Goal: Information Seeking & Learning: Learn about a topic

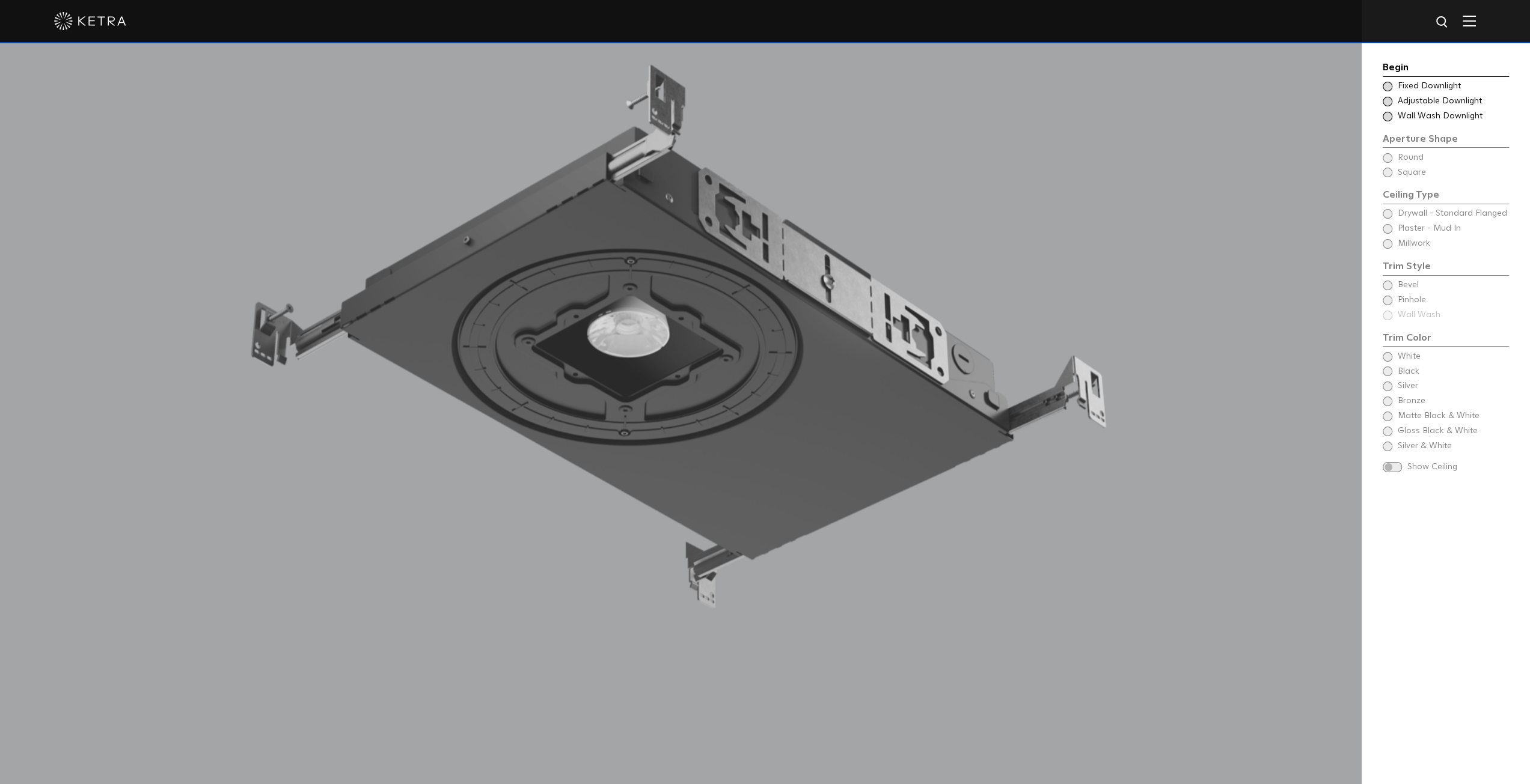
scroll to position [1442, 0]
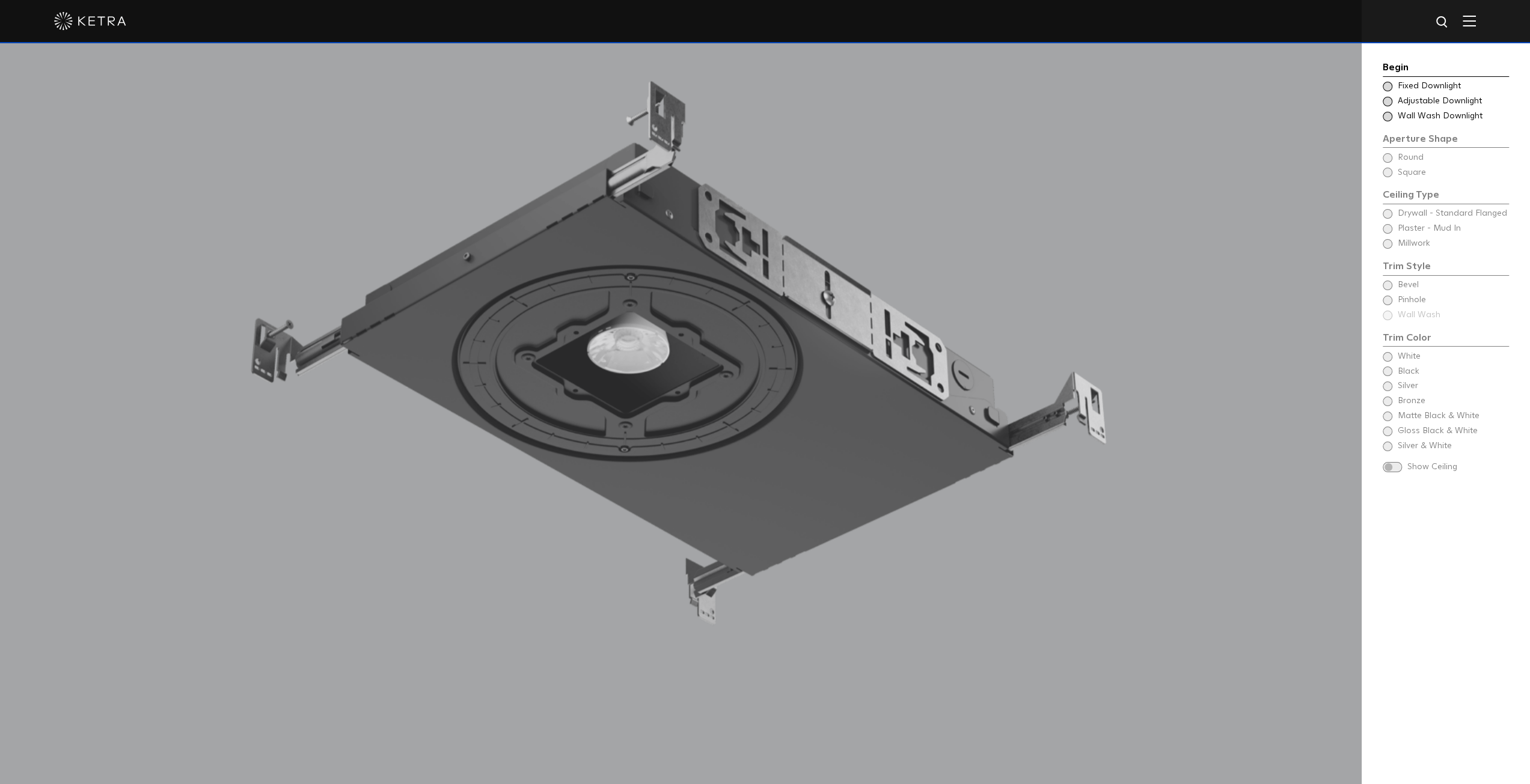
click at [1389, 88] on span at bounding box center [1388, 87] width 10 height 10
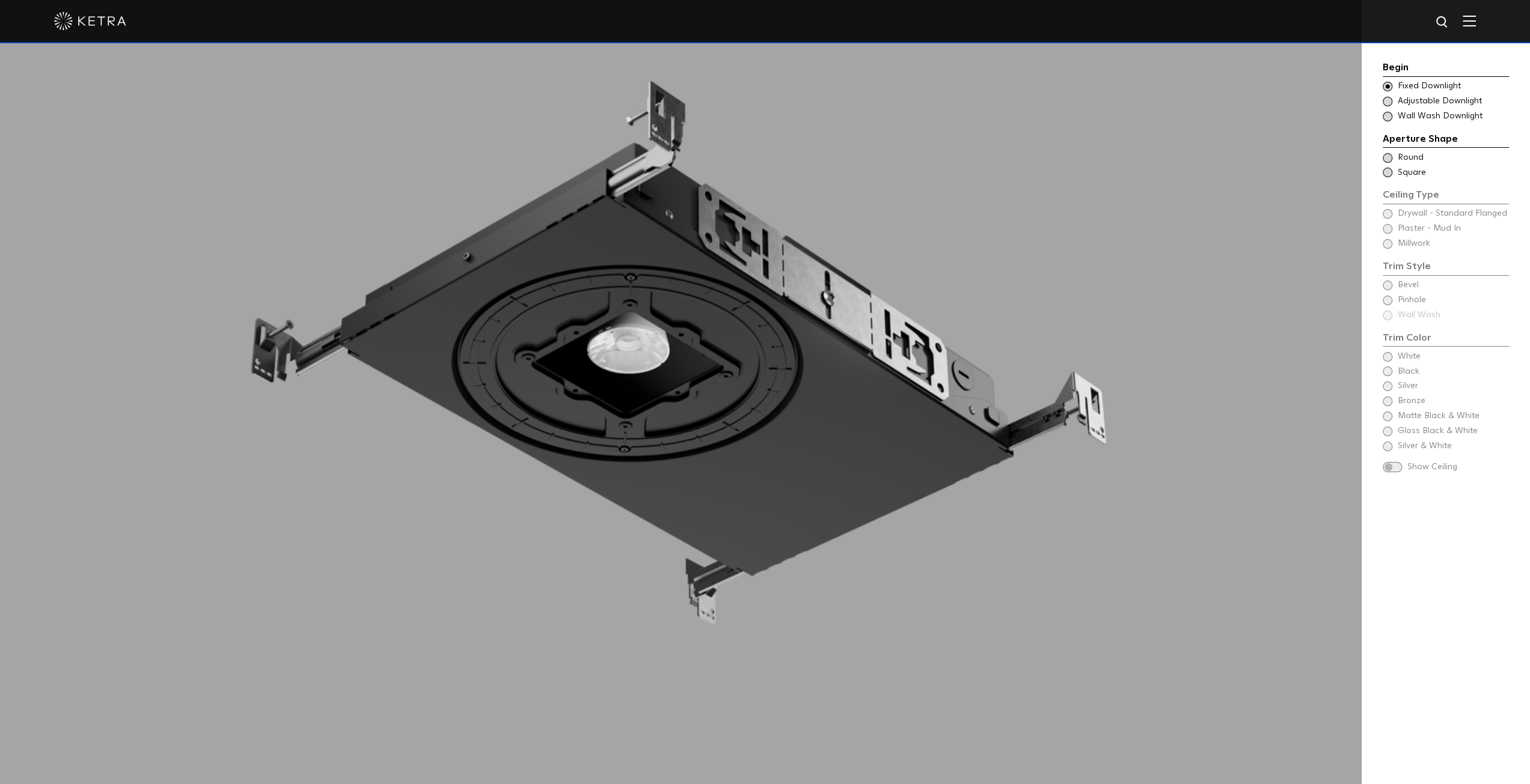
click at [1390, 170] on span at bounding box center [1388, 172] width 10 height 10
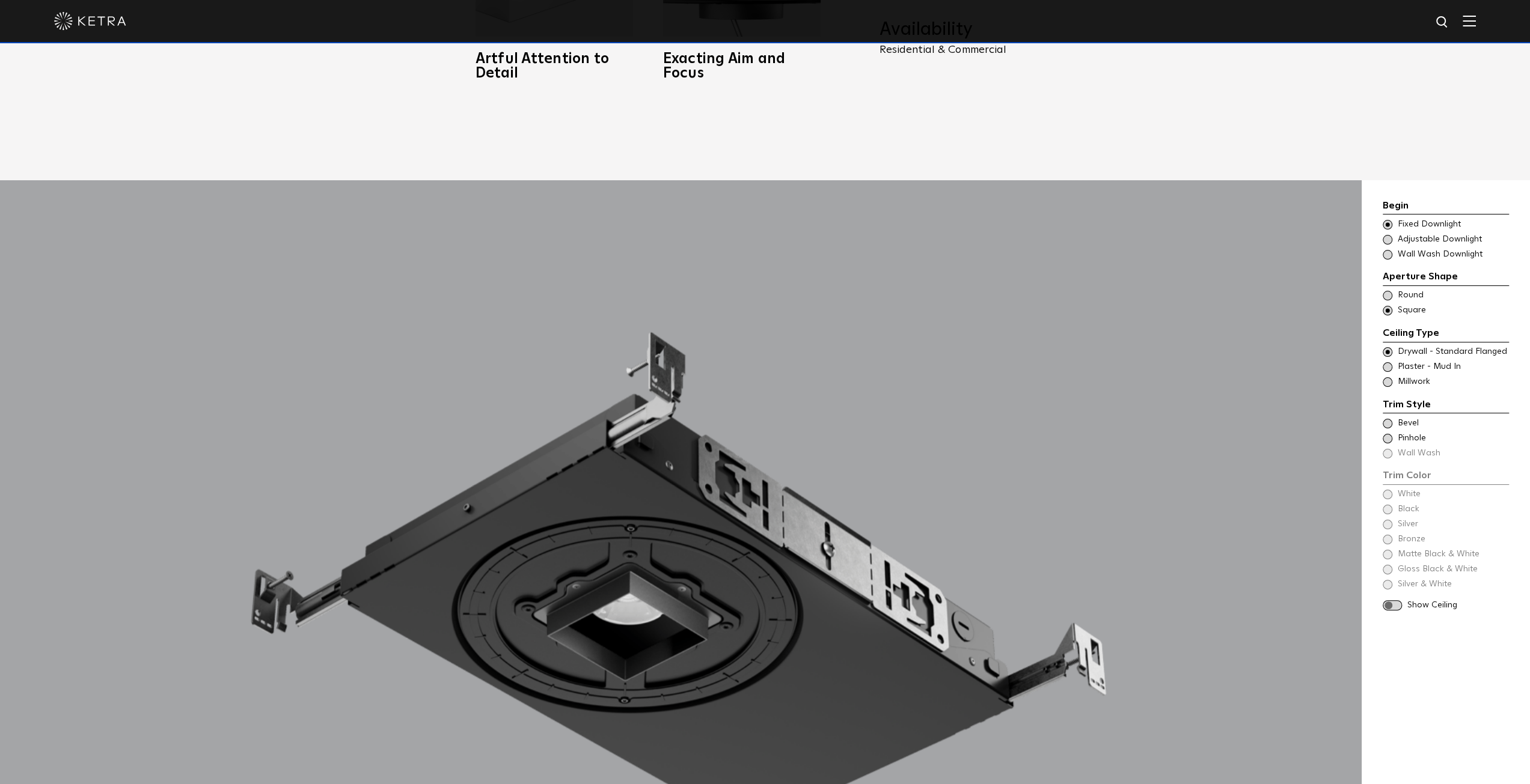
scroll to position [1201, 0]
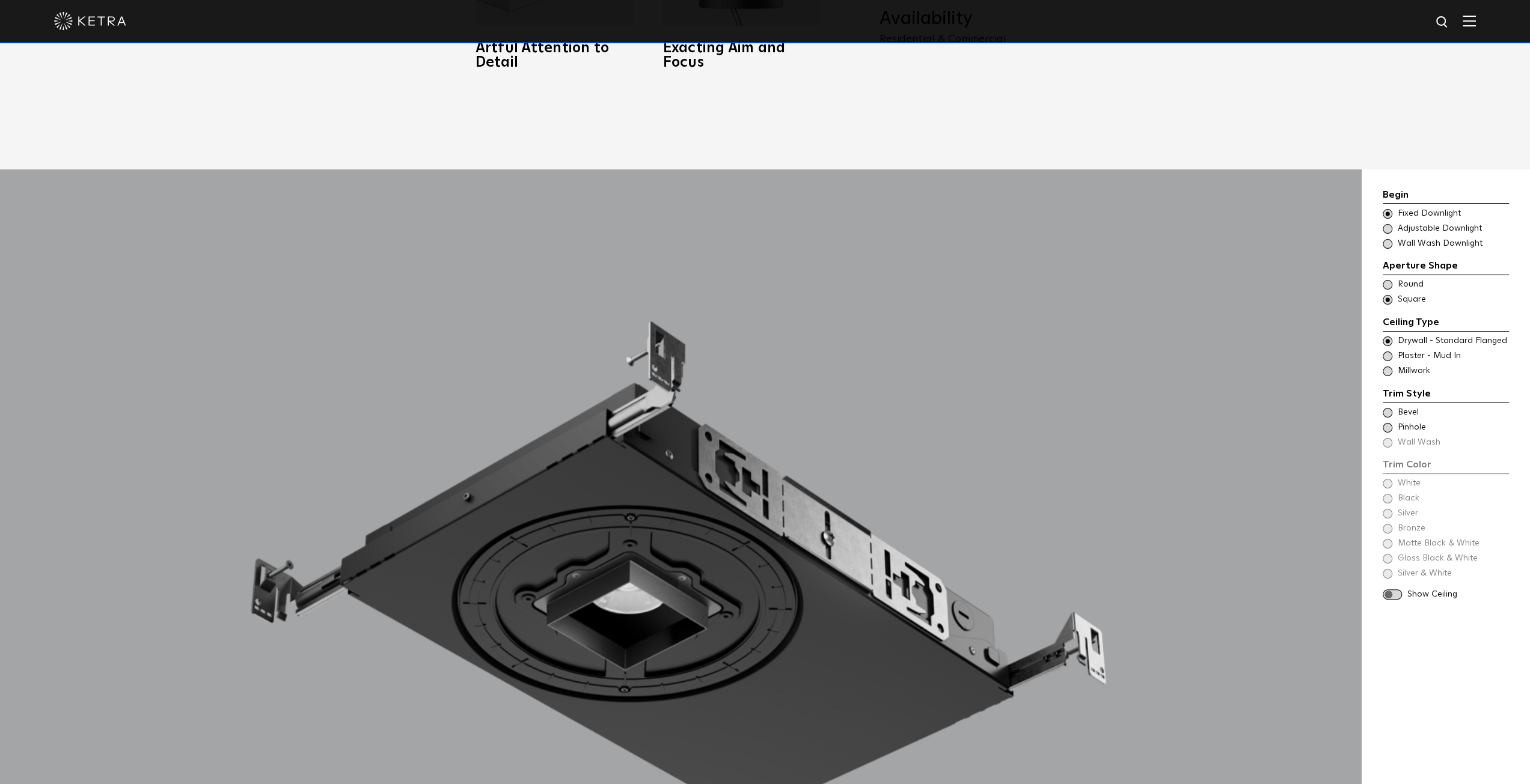
click at [1392, 365] on div "Trim Style - Square - Flangeless - Millwork Round - Millwork,Wall Wash - Square…" at bounding box center [1446, 371] width 126 height 12
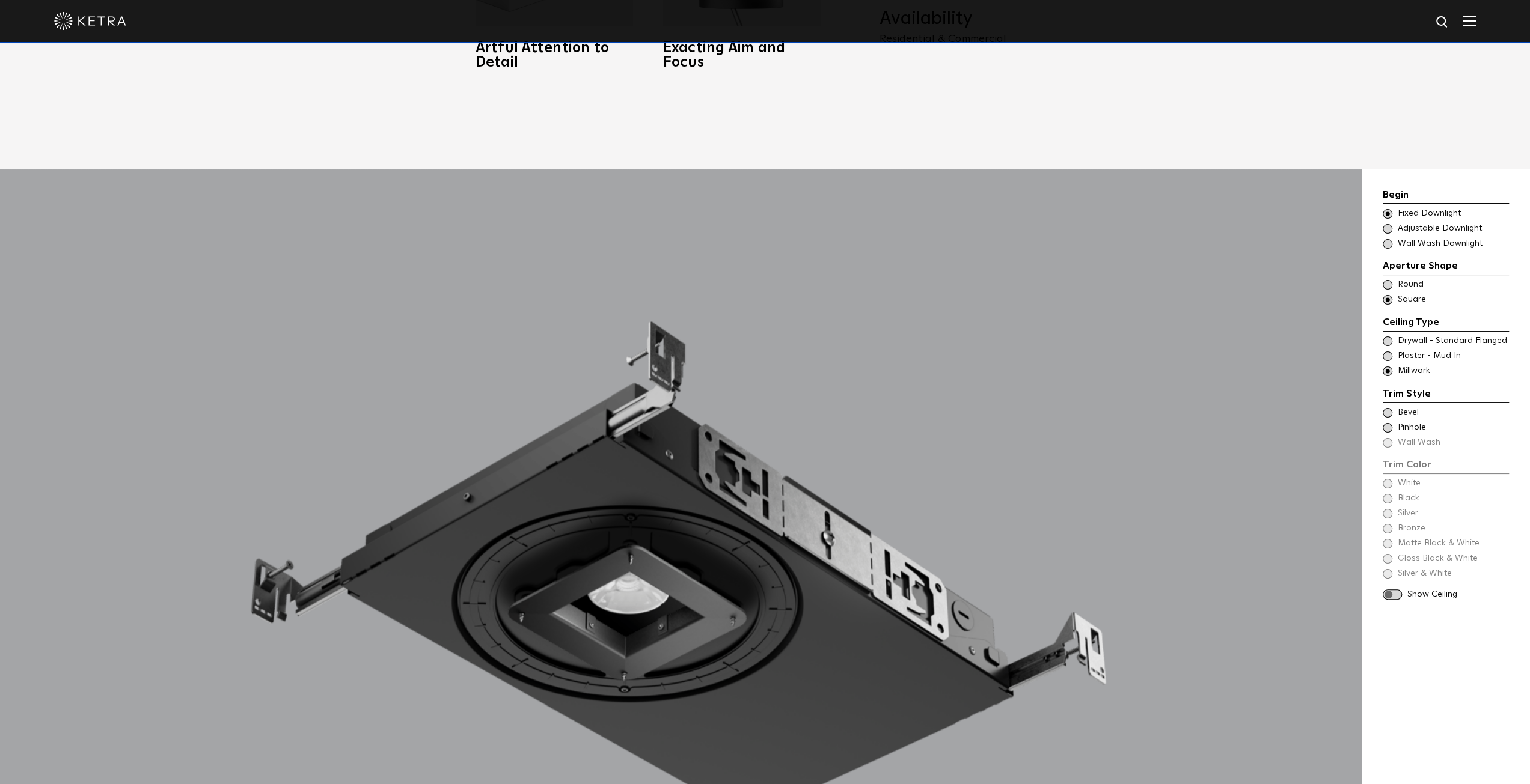
scroll to position [1262, 0]
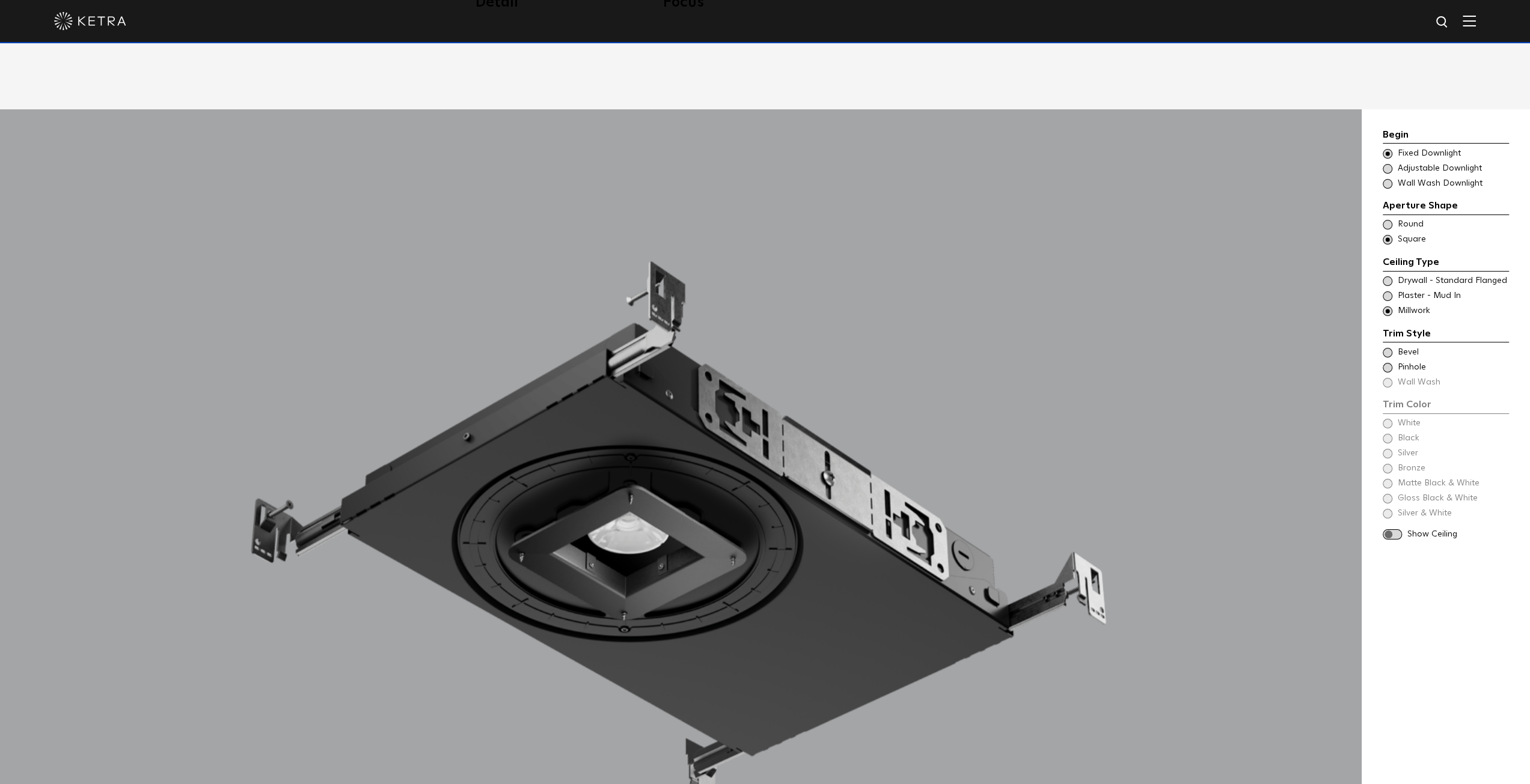
click at [1391, 348] on span at bounding box center [1388, 353] width 10 height 10
click at [1390, 367] on div "Trim Color - Square - Flangeless - Millwork Bevel Trim Color - Square - Pinhole…" at bounding box center [1446, 367] width 126 height 42
click at [1391, 164] on span at bounding box center [1388, 169] width 10 height 10
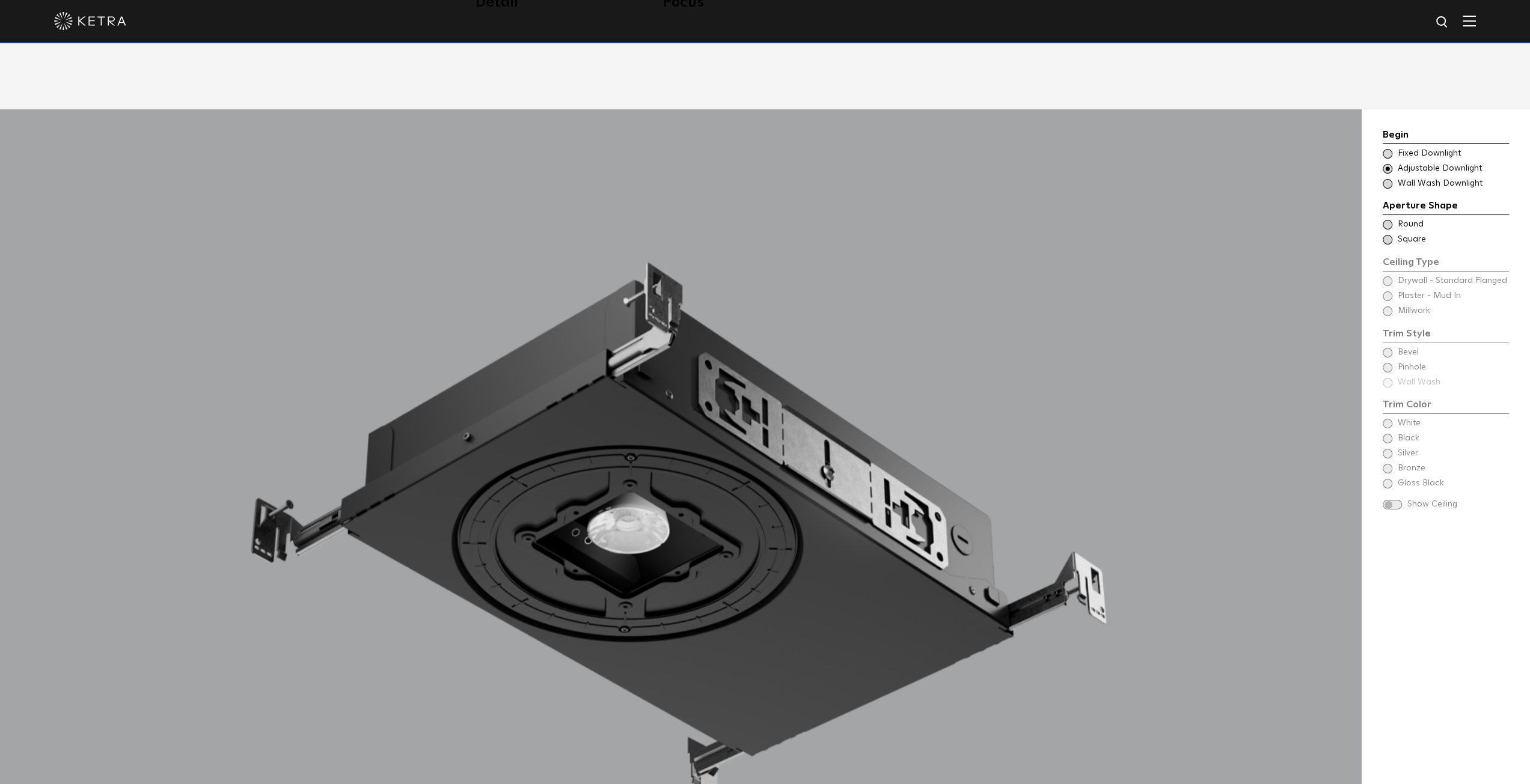
click at [1390, 235] on span at bounding box center [1388, 240] width 10 height 10
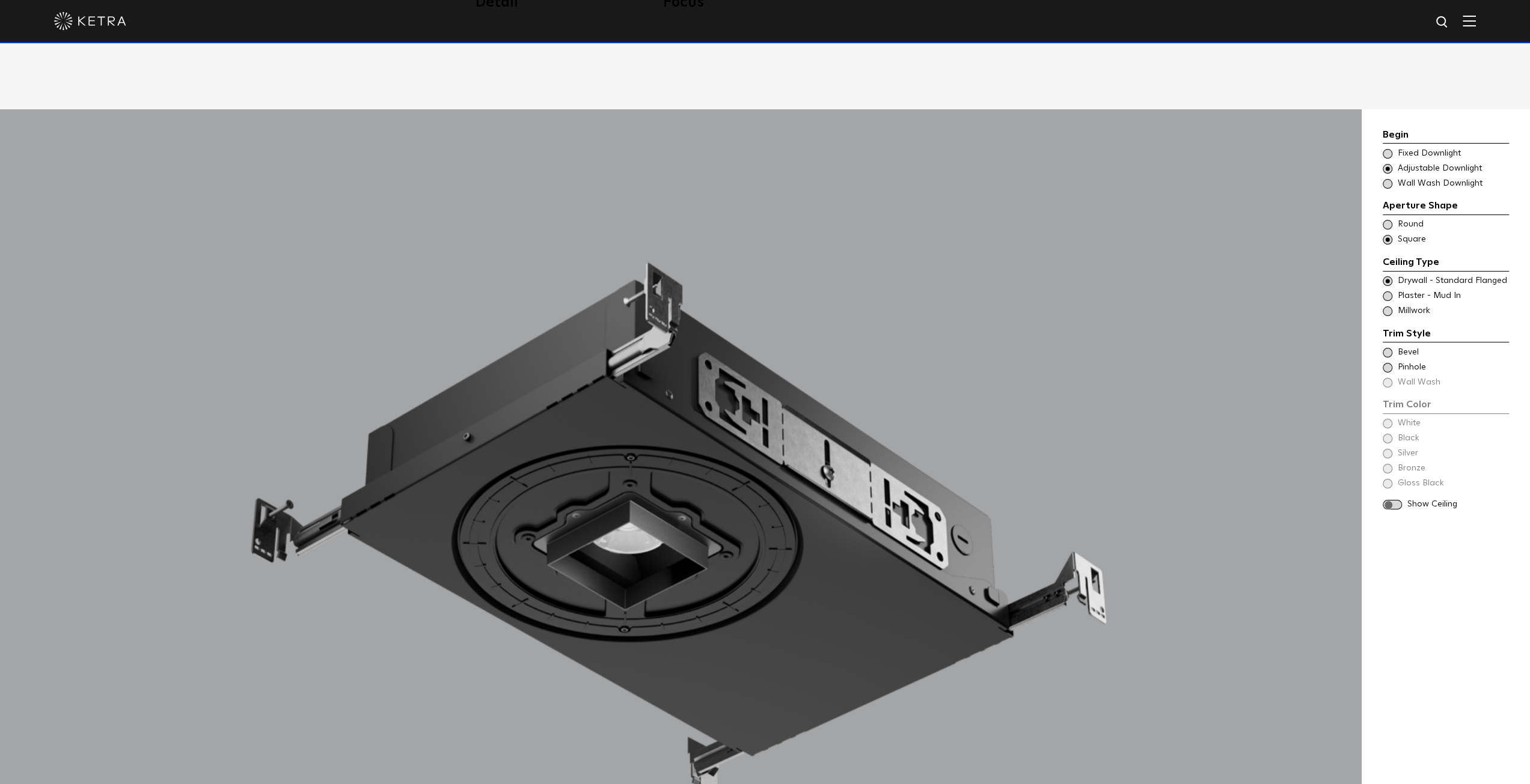
click at [1391, 179] on span at bounding box center [1388, 184] width 10 height 10
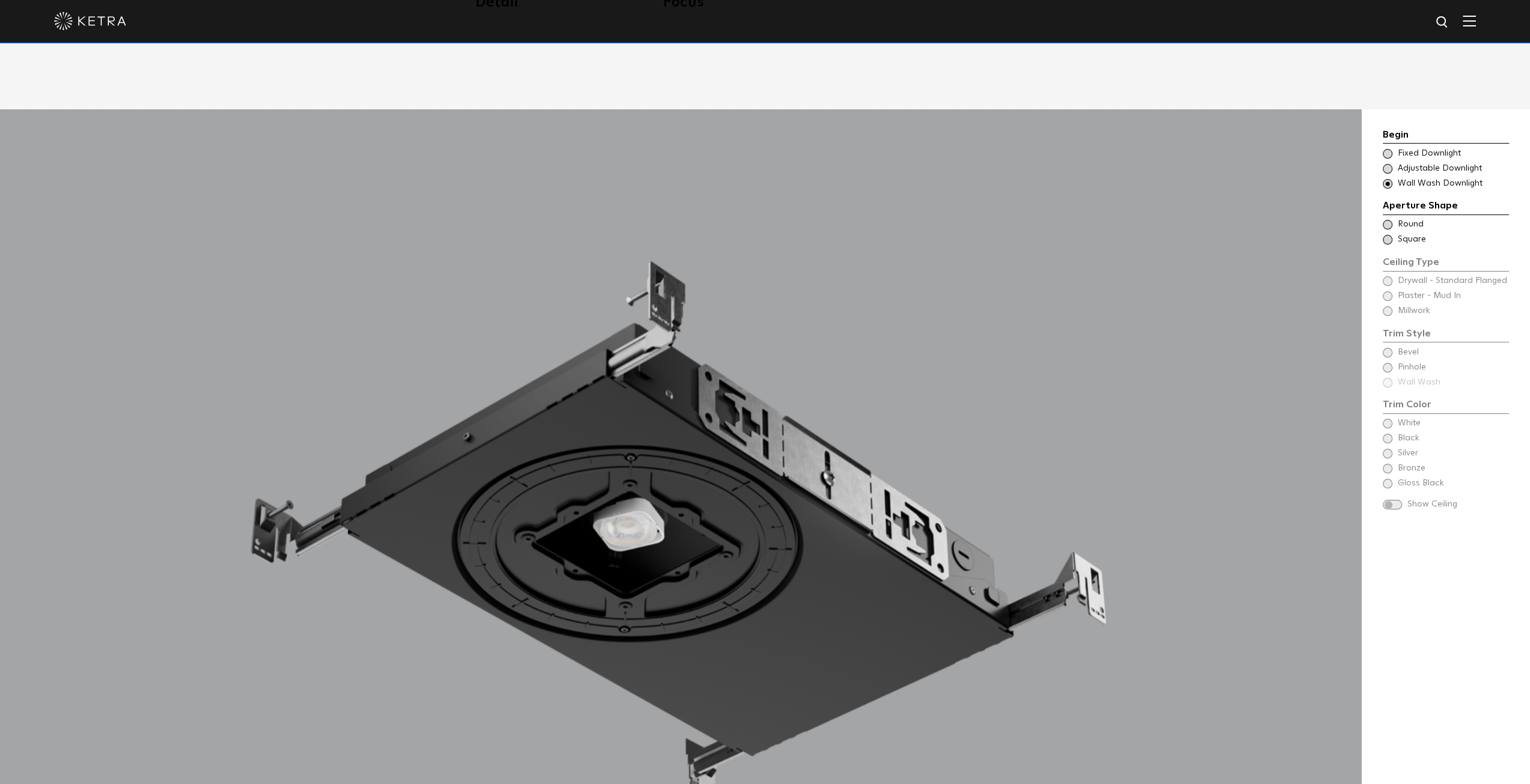
click at [1388, 235] on span at bounding box center [1388, 240] width 10 height 10
click at [1390, 164] on span at bounding box center [1388, 169] width 10 height 10
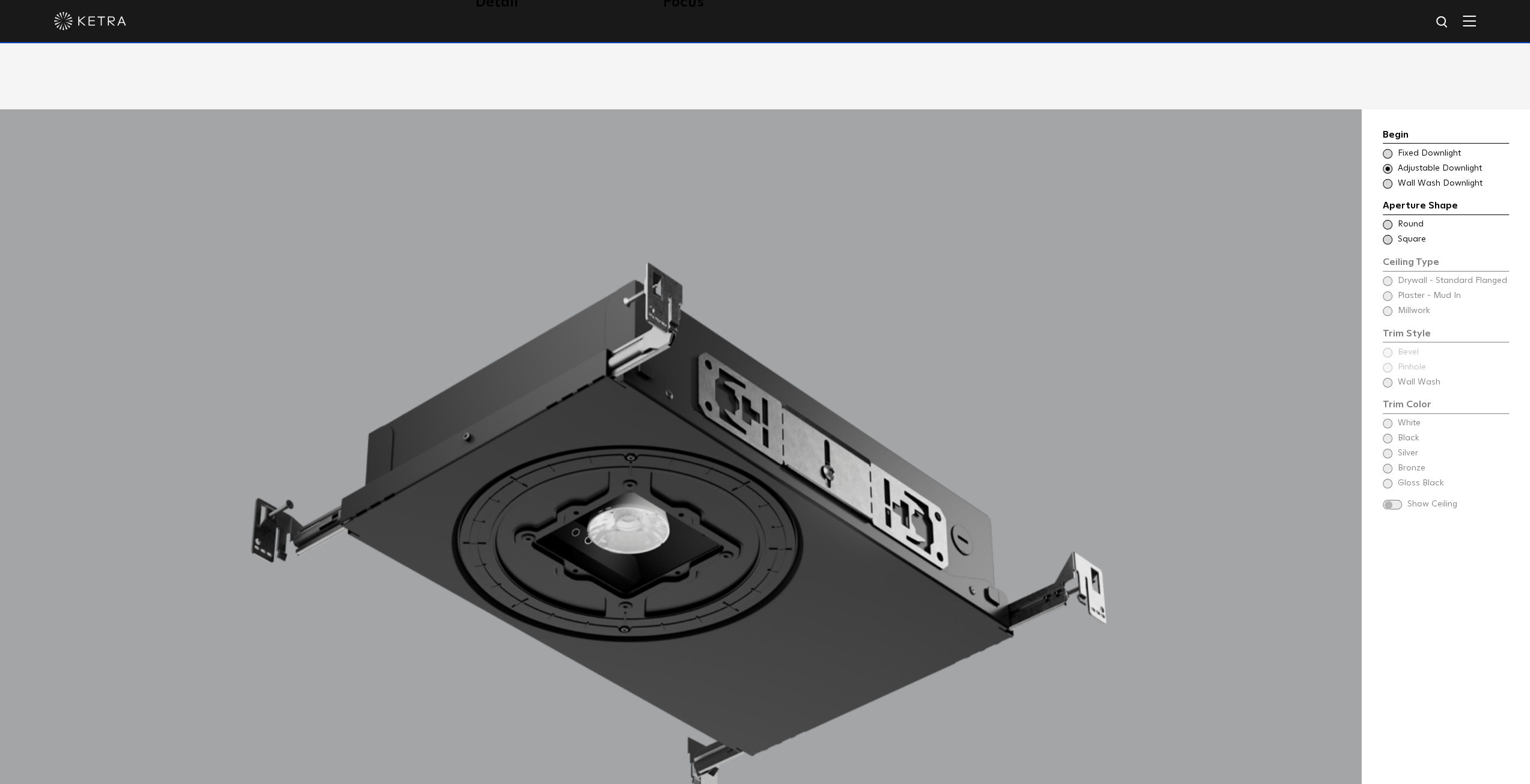
click at [1385, 235] on span at bounding box center [1388, 240] width 10 height 10
click at [1390, 306] on span at bounding box center [1388, 311] width 10 height 10
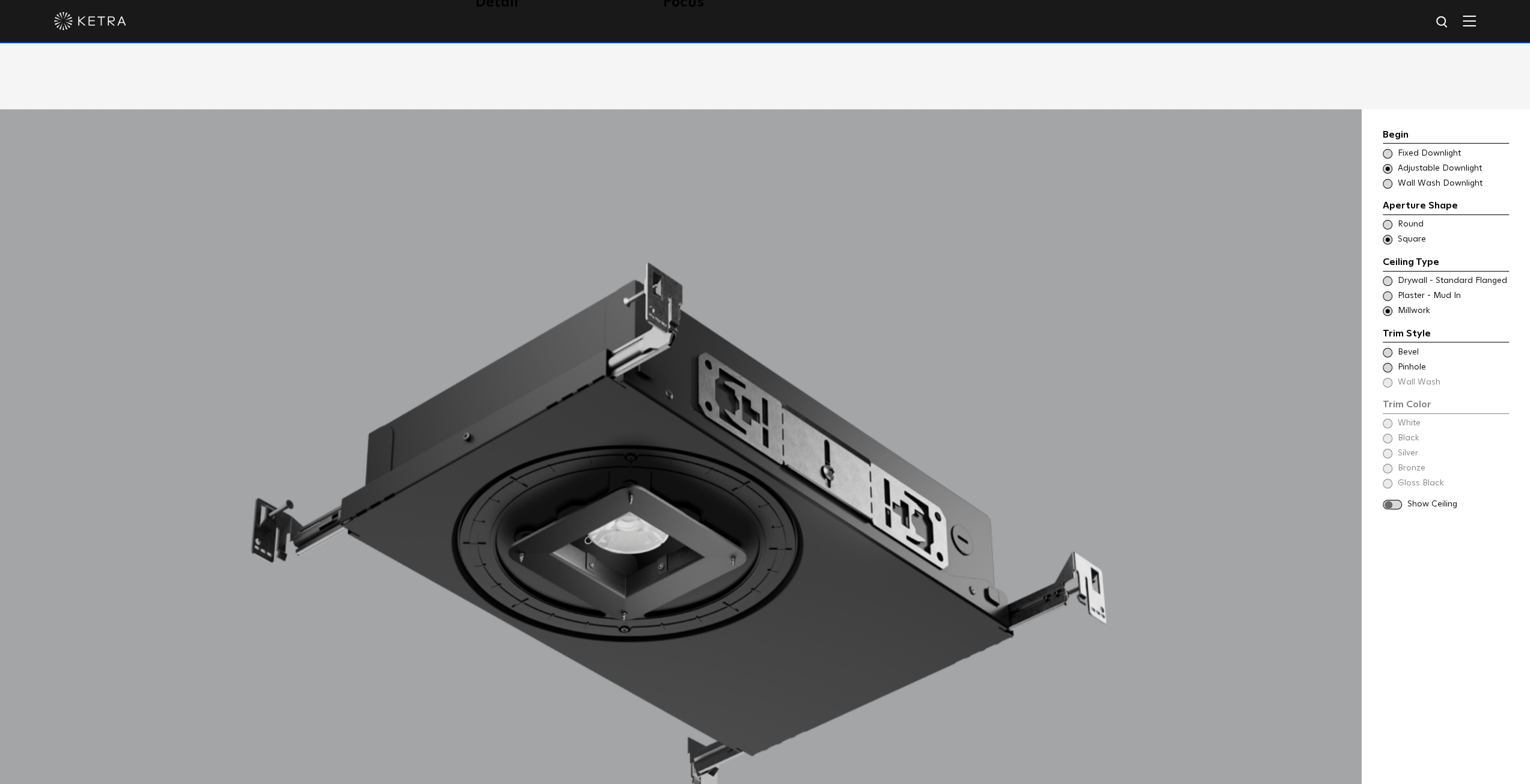
click at [1388, 348] on span at bounding box center [1388, 353] width 10 height 10
click at [1400, 500] on span at bounding box center [1392, 505] width 19 height 10
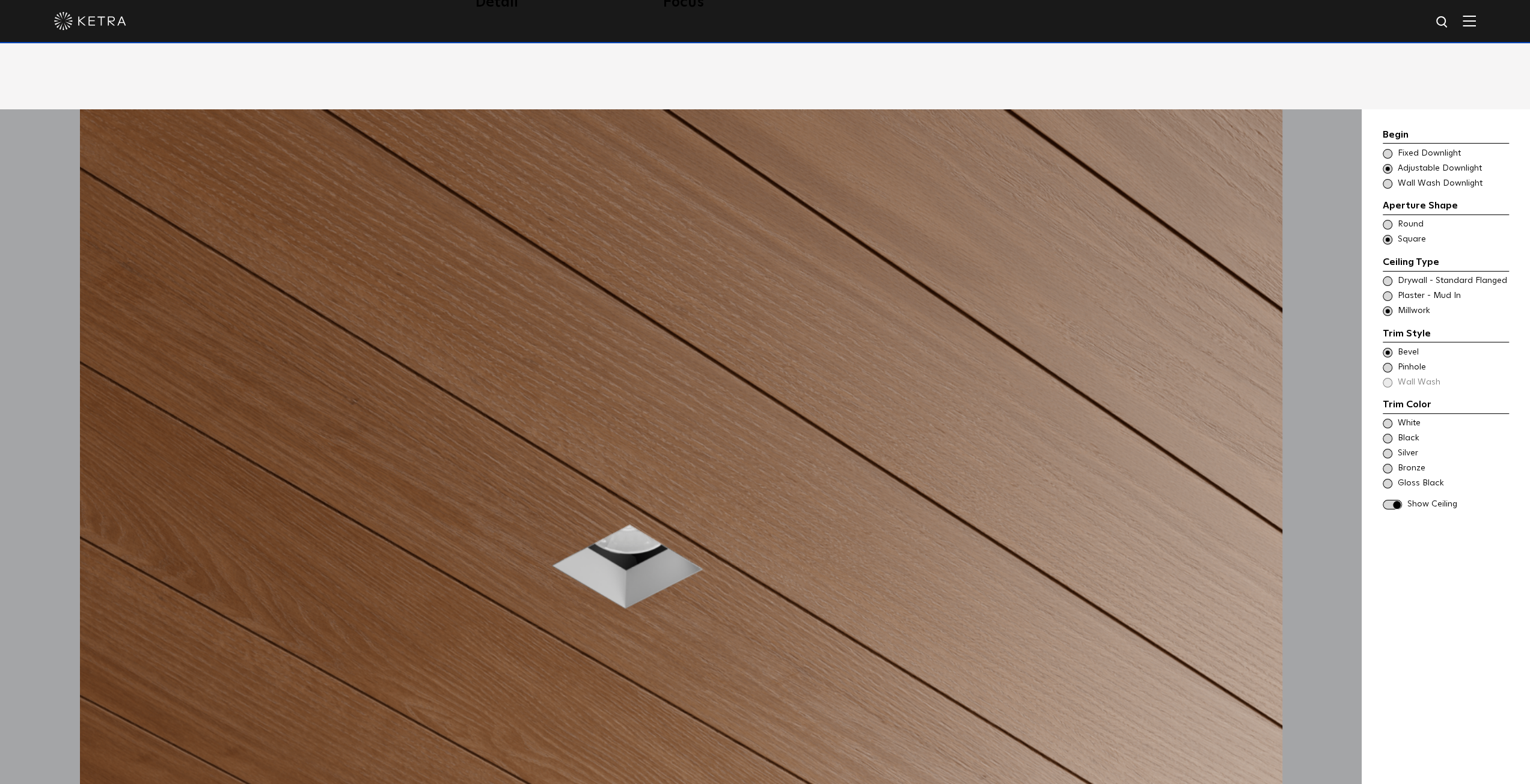
click at [1392, 433] on div "Black" at bounding box center [1446, 438] width 126 height 12
click at [1390, 449] on span at bounding box center [1388, 454] width 10 height 10
click at [1387, 464] on span at bounding box center [1388, 469] width 10 height 10
click at [1386, 479] on span at bounding box center [1388, 484] width 10 height 10
click at [1384, 433] on span at bounding box center [1388, 438] width 10 height 10
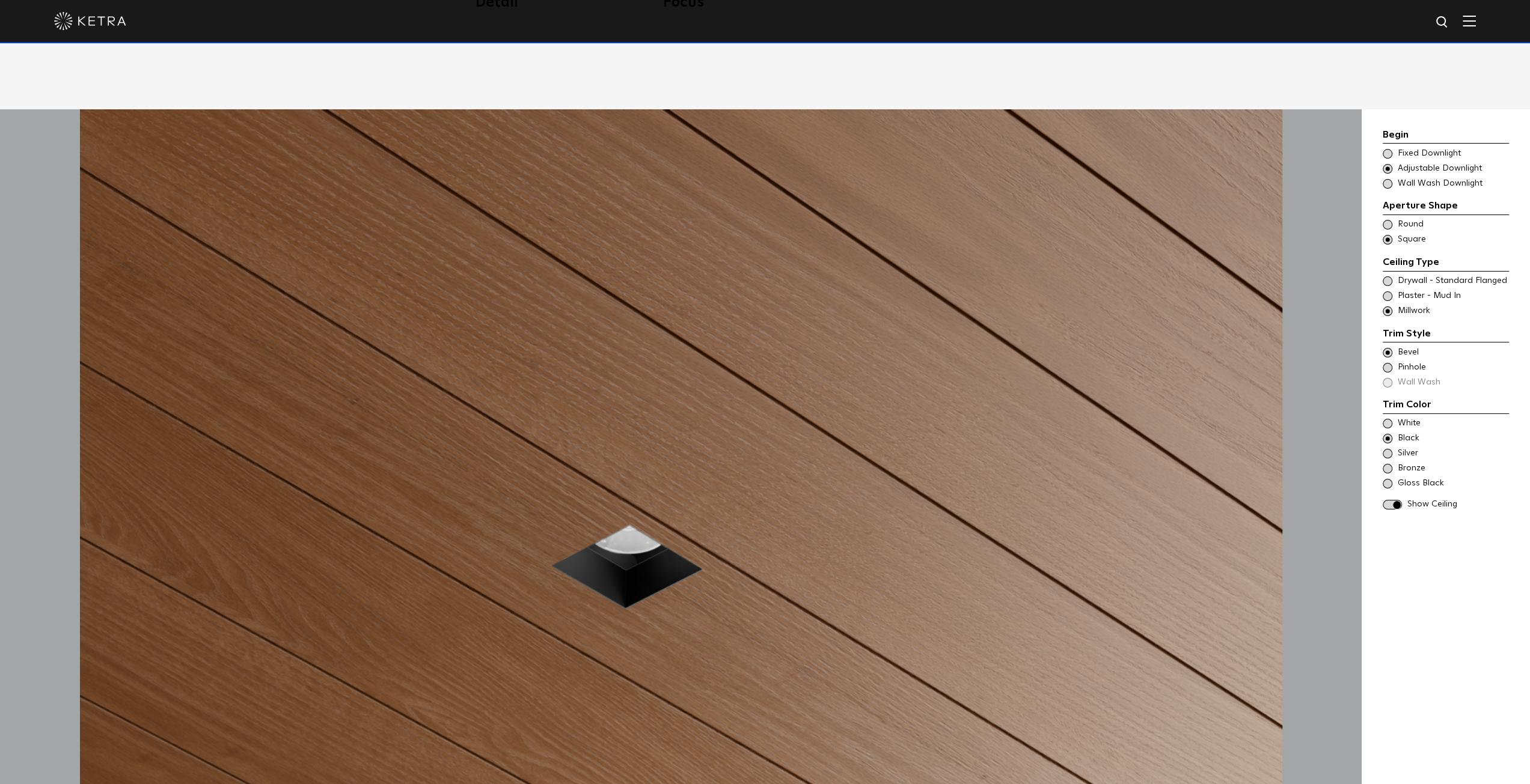
click at [1391, 500] on span at bounding box center [1392, 505] width 19 height 10
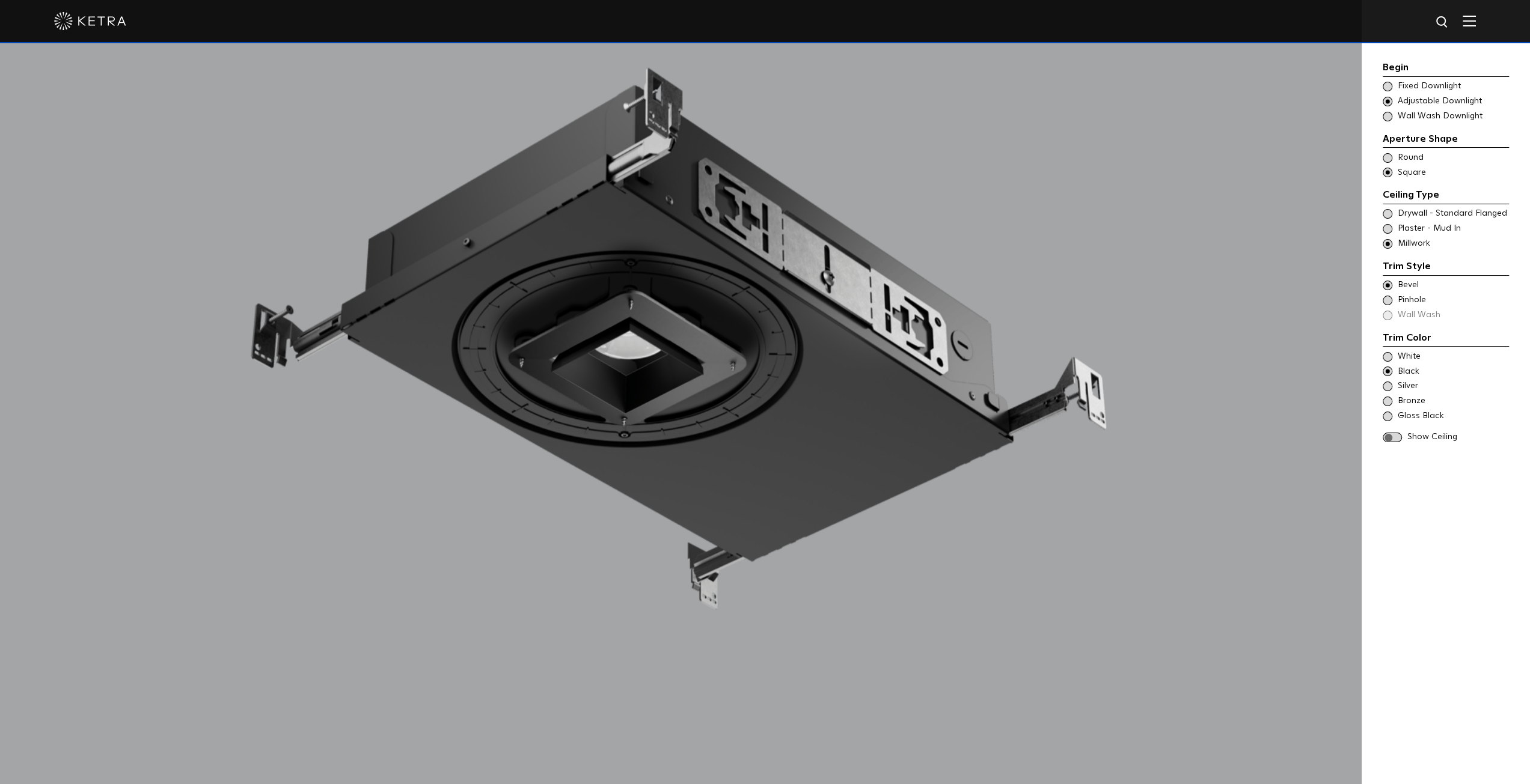
scroll to position [1382, 0]
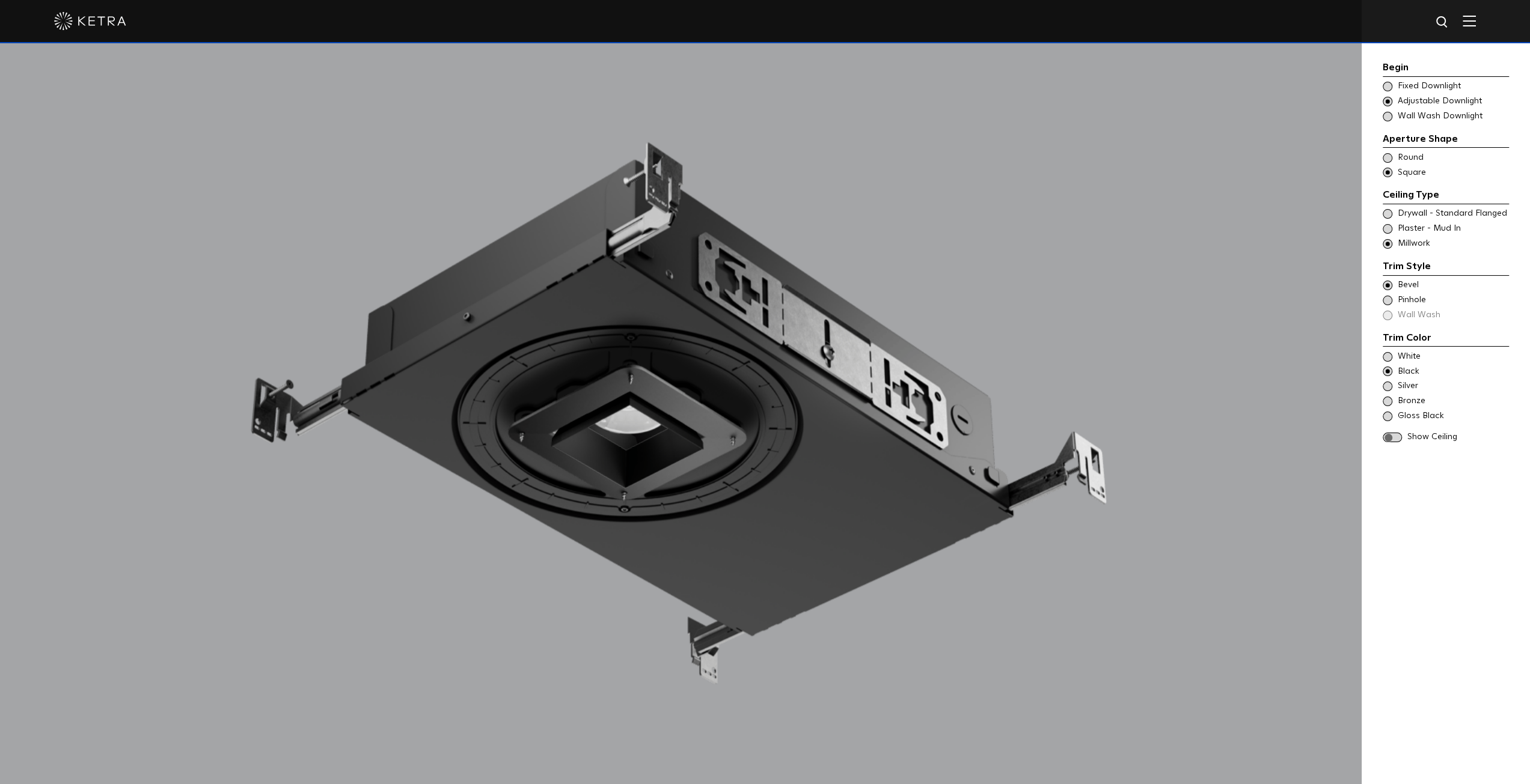
click at [1413, 229] on span "Plaster - Mud In" at bounding box center [1452, 228] width 110 height 12
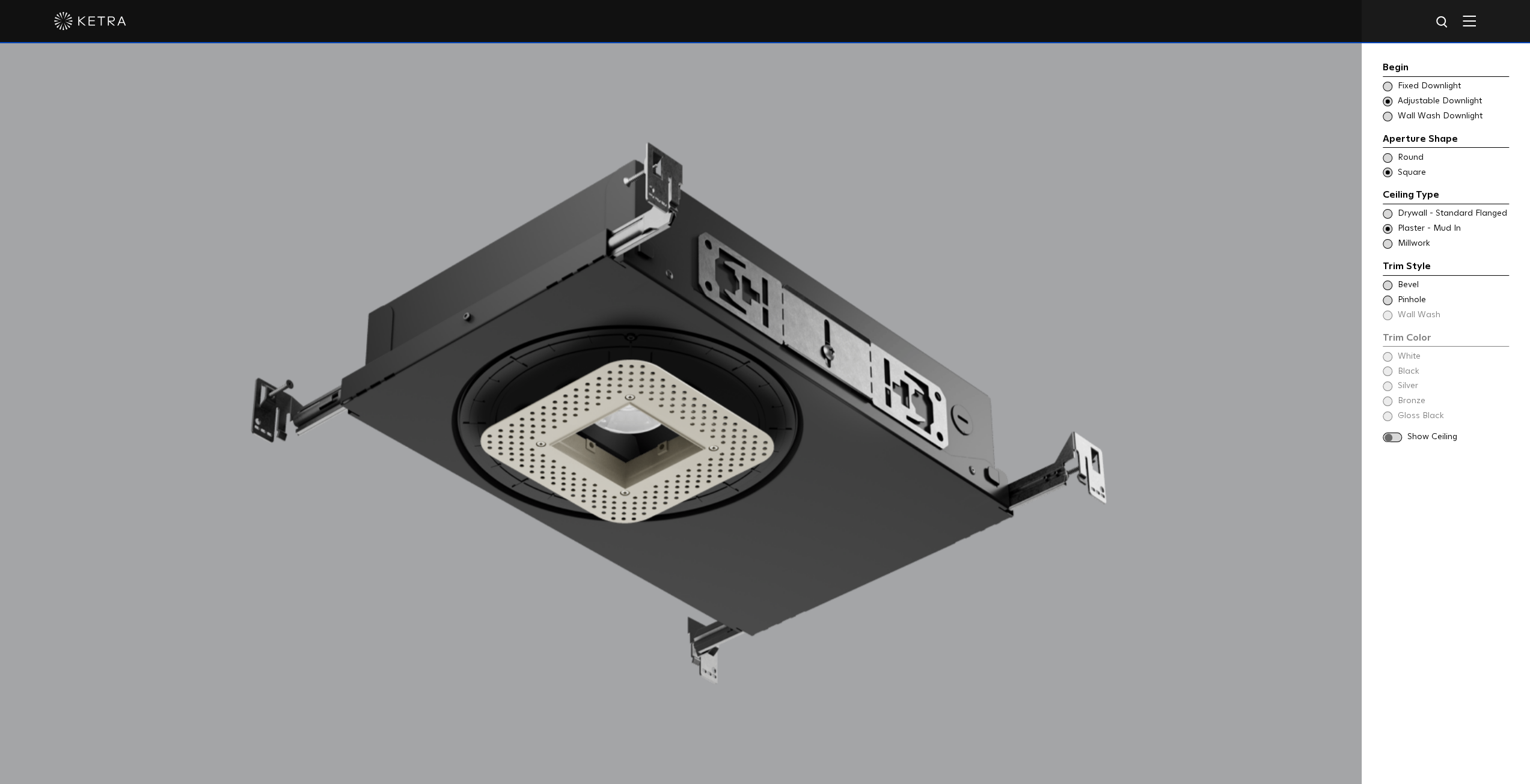
click at [1413, 213] on span "Drywall - Standard Flanged" at bounding box center [1452, 214] width 110 height 12
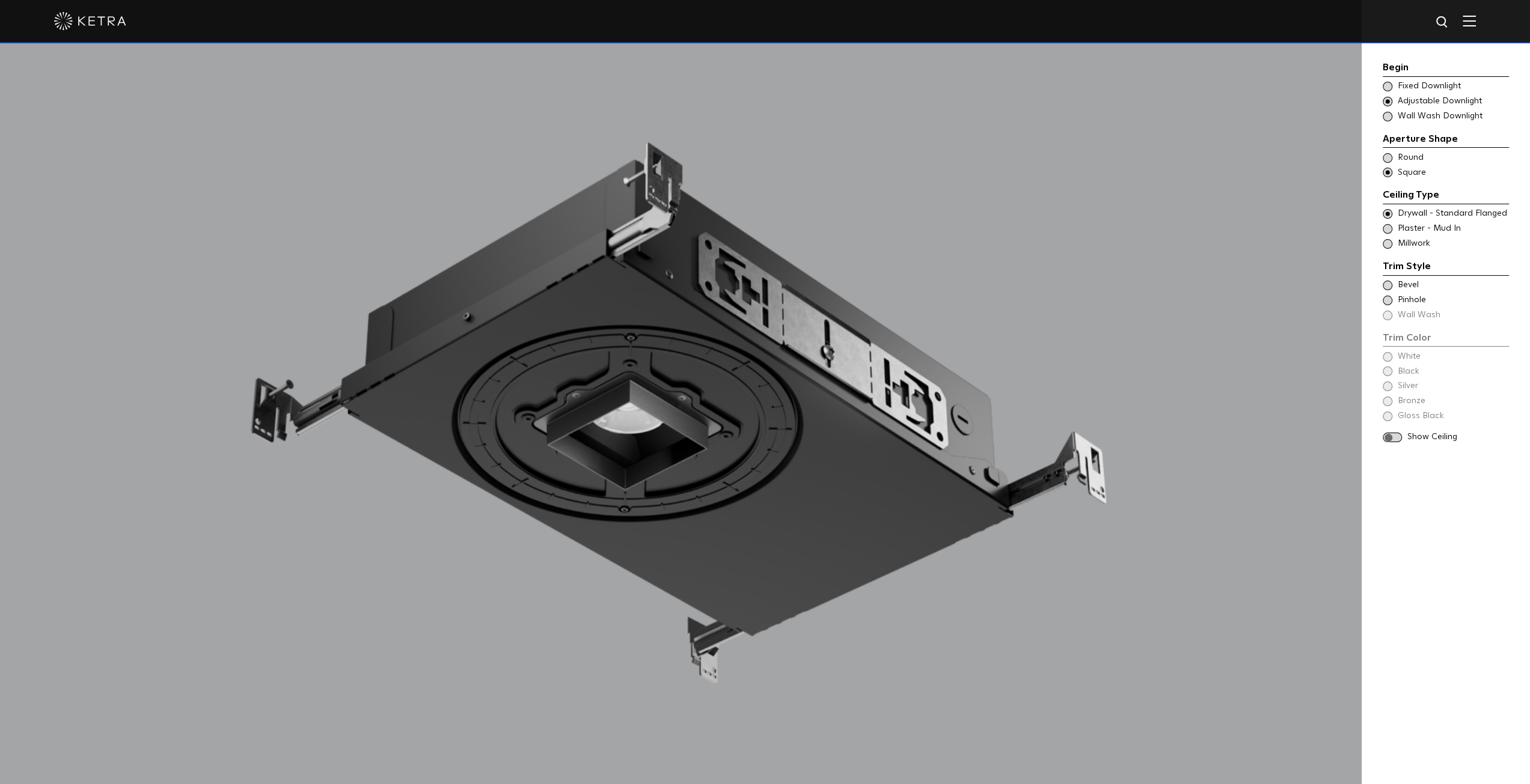
click at [1396, 438] on span at bounding box center [1392, 437] width 19 height 10
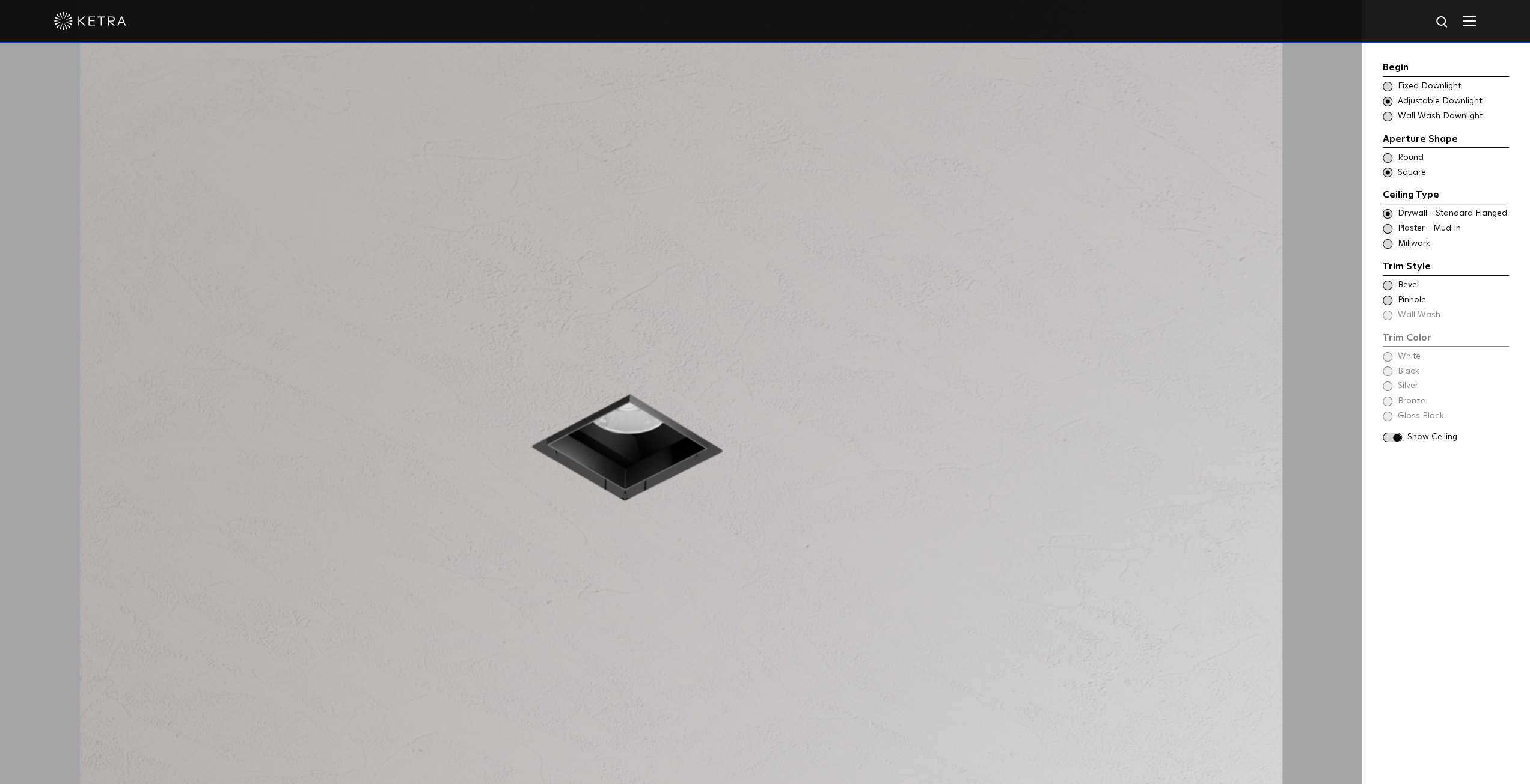
click at [1390, 285] on span at bounding box center [1388, 285] width 10 height 10
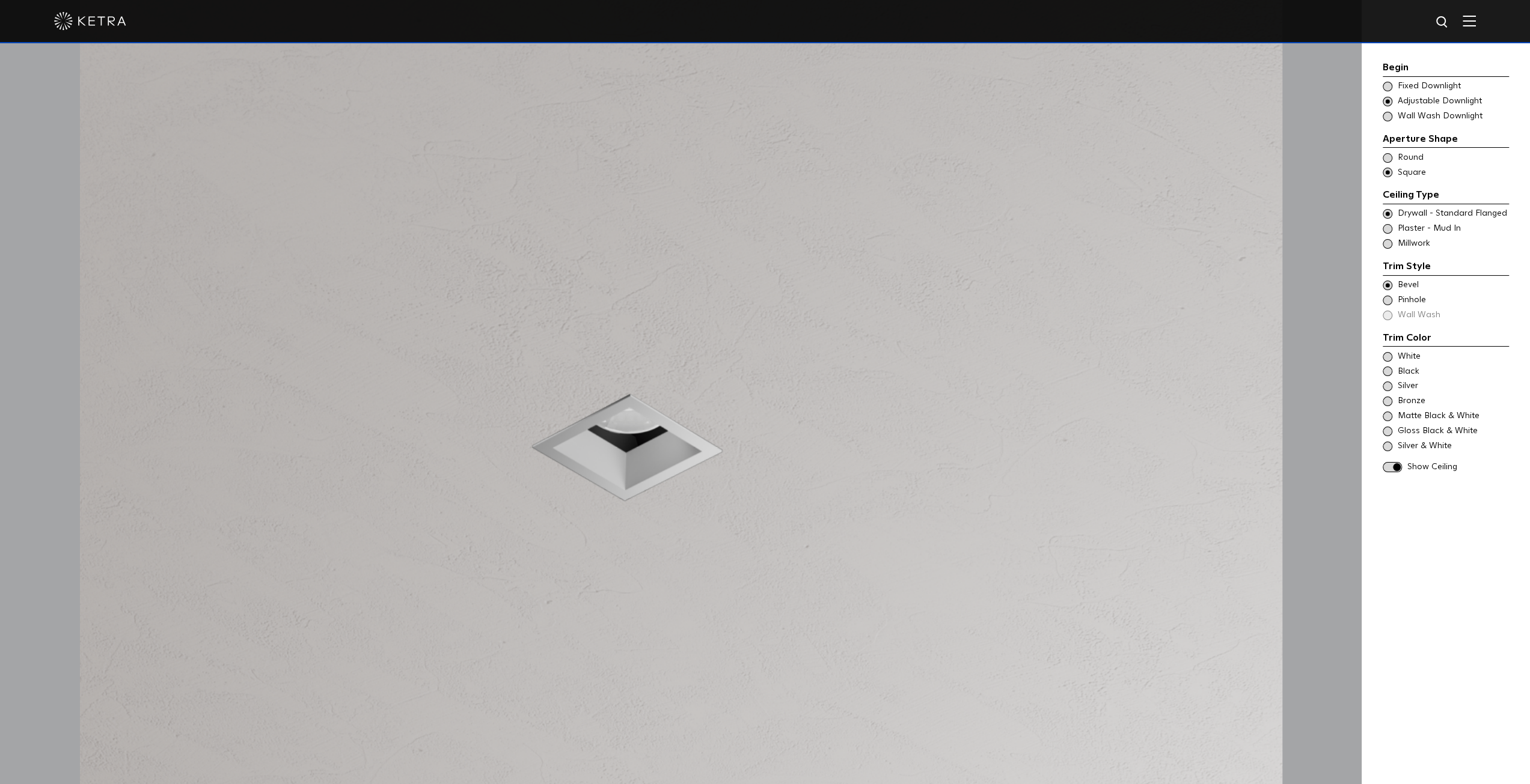
click at [1394, 358] on div "White" at bounding box center [1446, 356] width 126 height 12
click at [1388, 370] on span at bounding box center [1388, 371] width 10 height 10
click at [1388, 383] on span at bounding box center [1388, 386] width 10 height 10
click at [1388, 429] on span at bounding box center [1388, 432] width 10 height 10
click at [1391, 413] on span at bounding box center [1388, 417] width 10 height 10
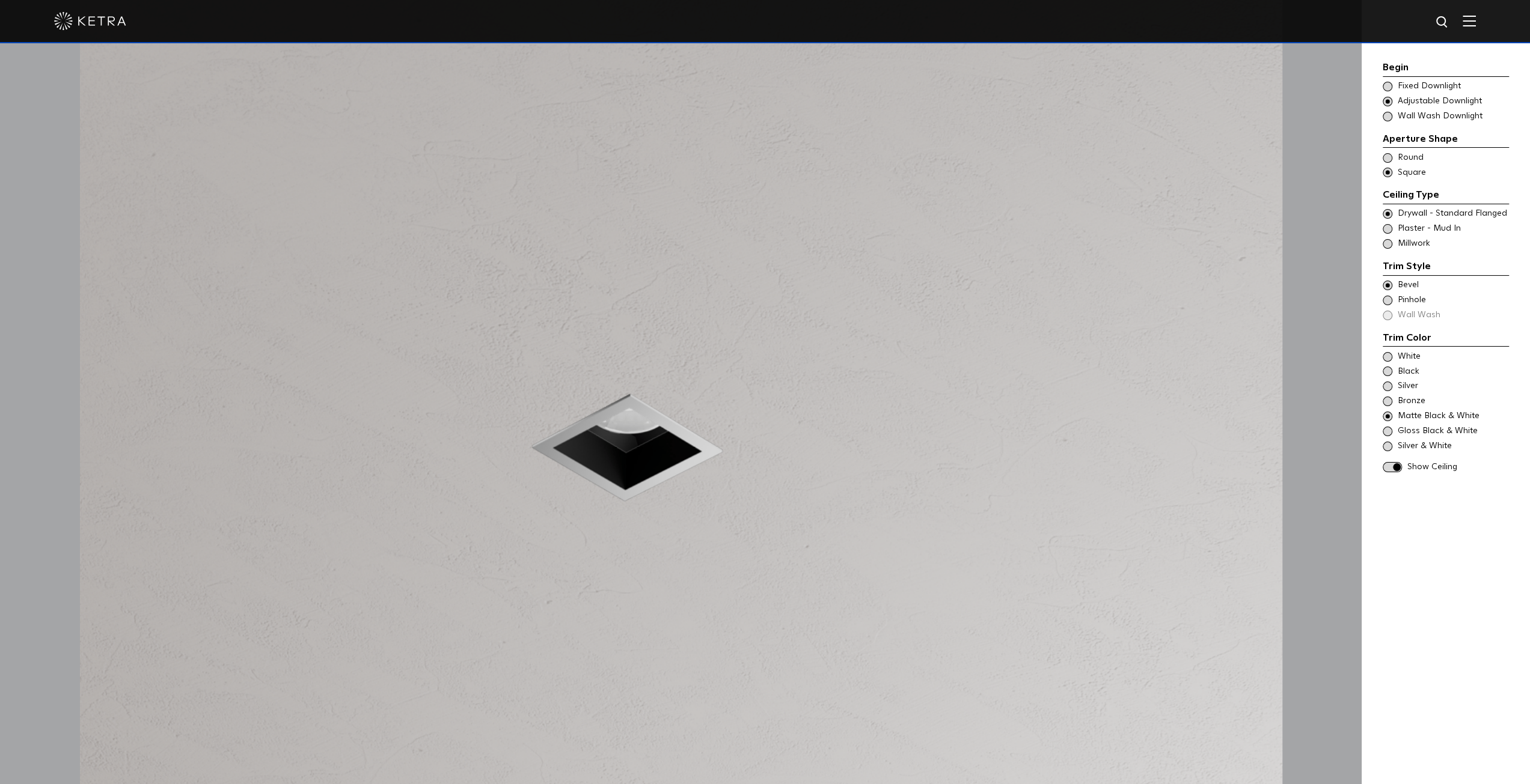
click at [1388, 466] on span at bounding box center [1392, 467] width 19 height 10
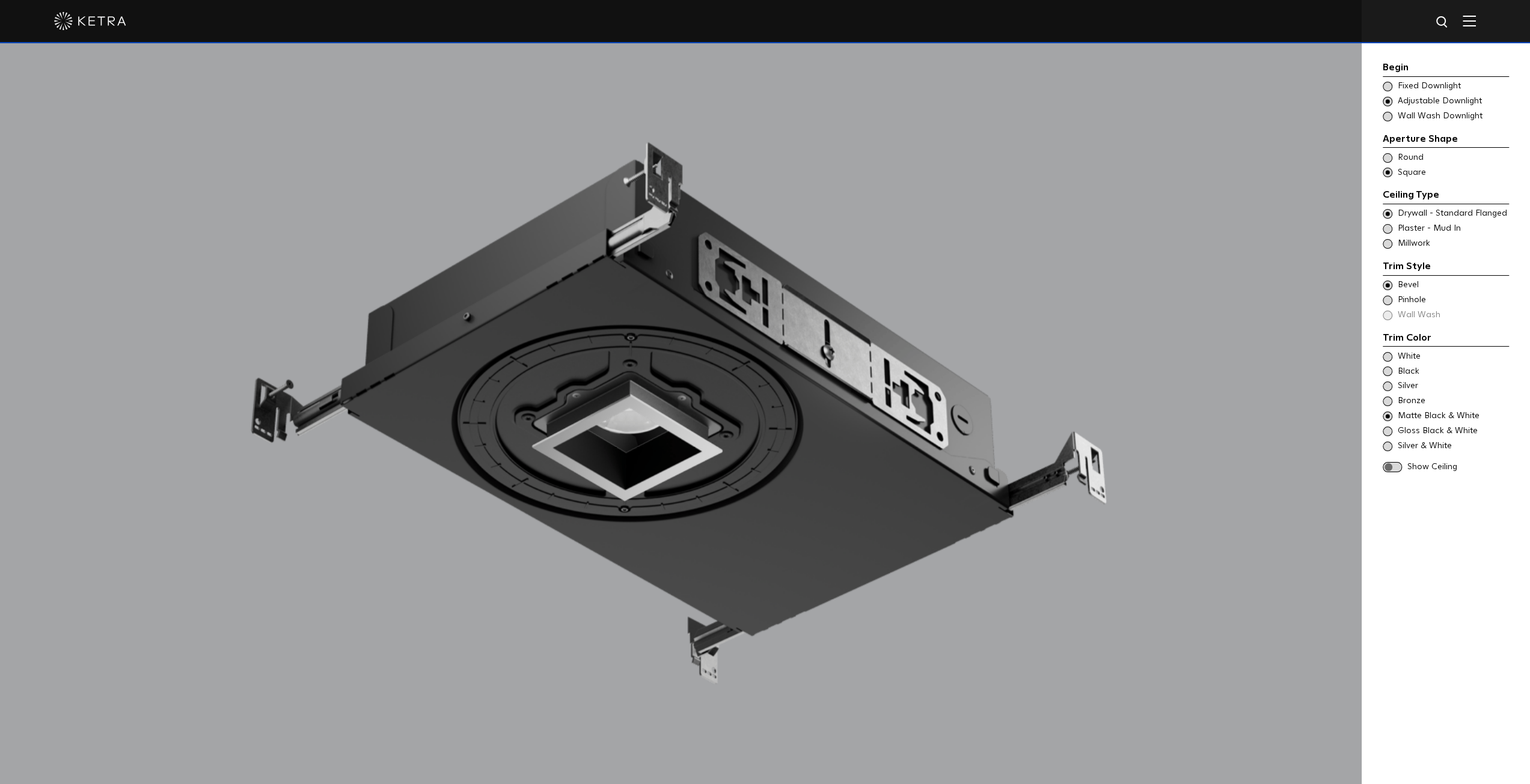
click at [1384, 302] on span at bounding box center [1388, 301] width 10 height 10
click at [1384, 157] on span at bounding box center [1388, 158] width 10 height 10
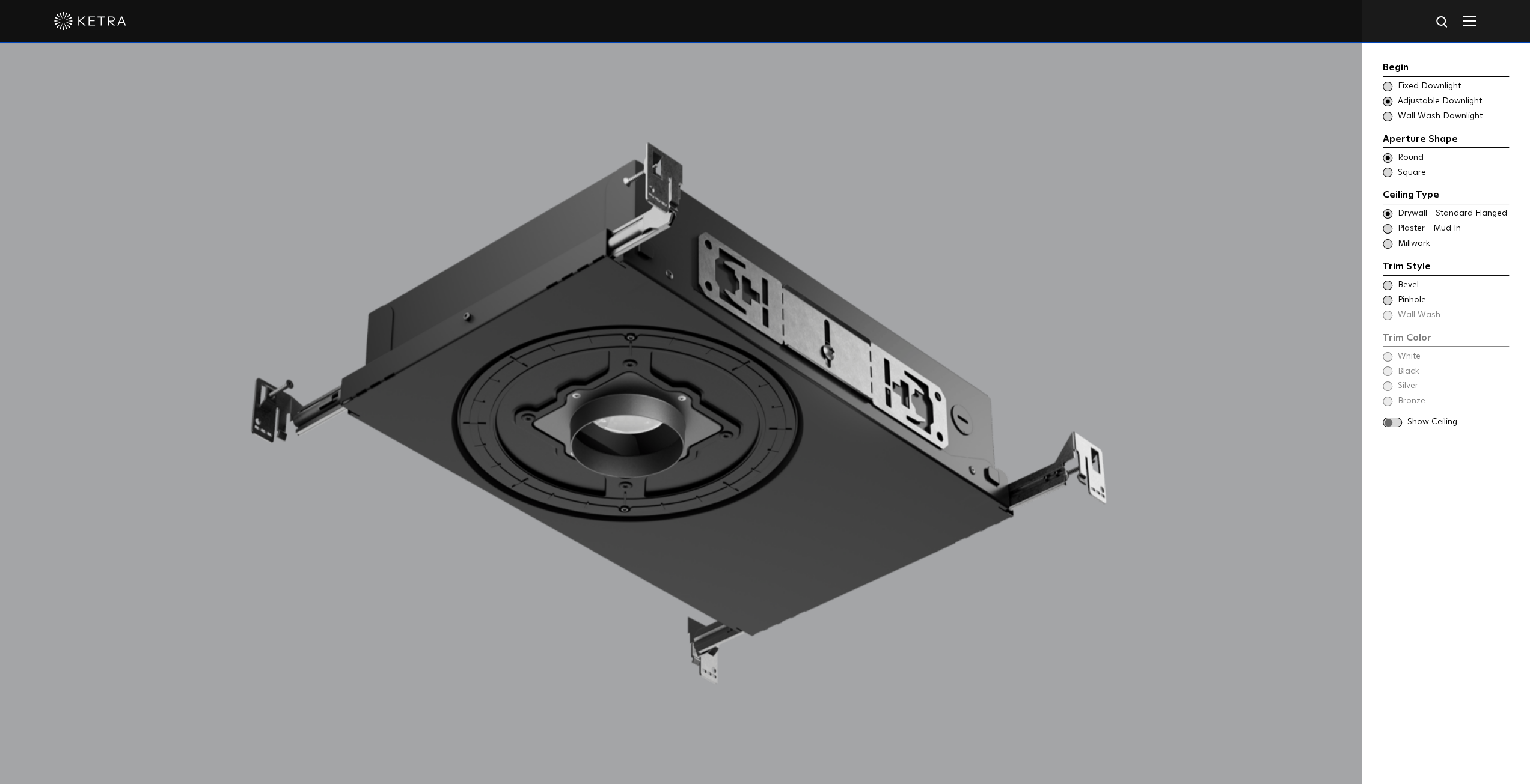
click at [1389, 296] on span at bounding box center [1388, 301] width 10 height 10
click at [1400, 421] on span at bounding box center [1392, 422] width 19 height 10
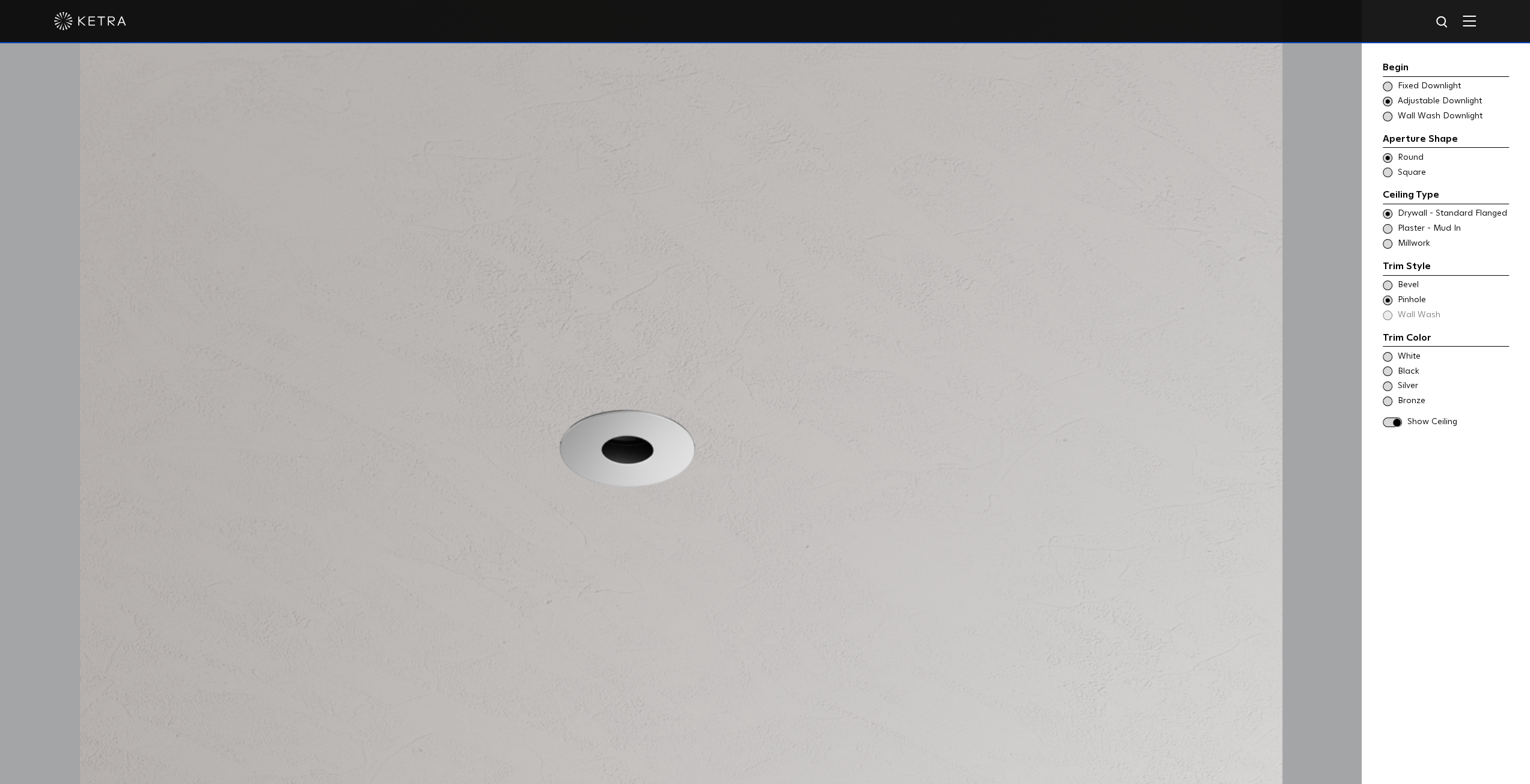
click at [1388, 367] on span at bounding box center [1388, 371] width 10 height 10
click at [1385, 384] on span at bounding box center [1388, 386] width 10 height 10
click at [1388, 355] on span at bounding box center [1388, 357] width 10 height 10
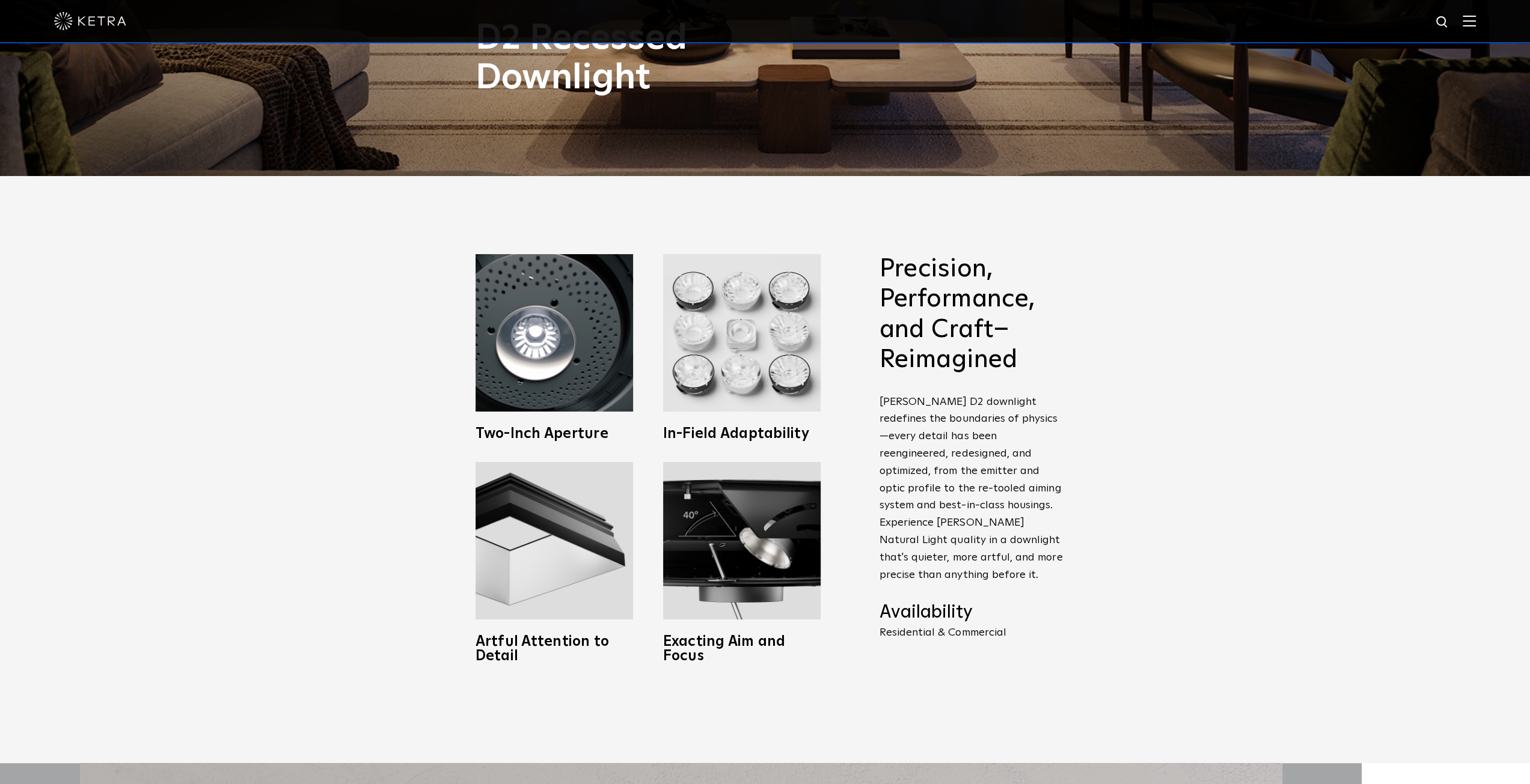
scroll to position [540, 0]
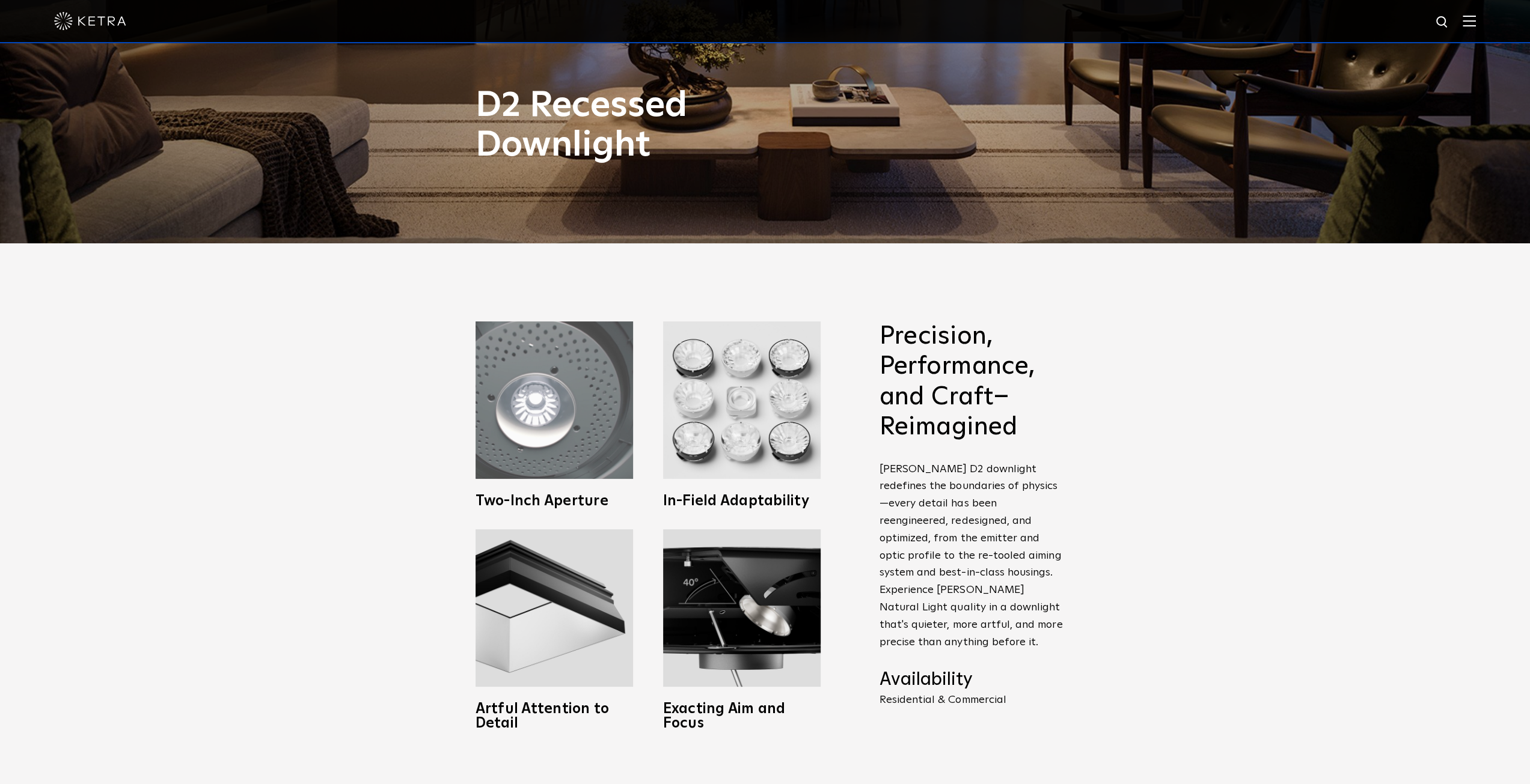
click at [590, 462] on img at bounding box center [554, 400] width 158 height 158
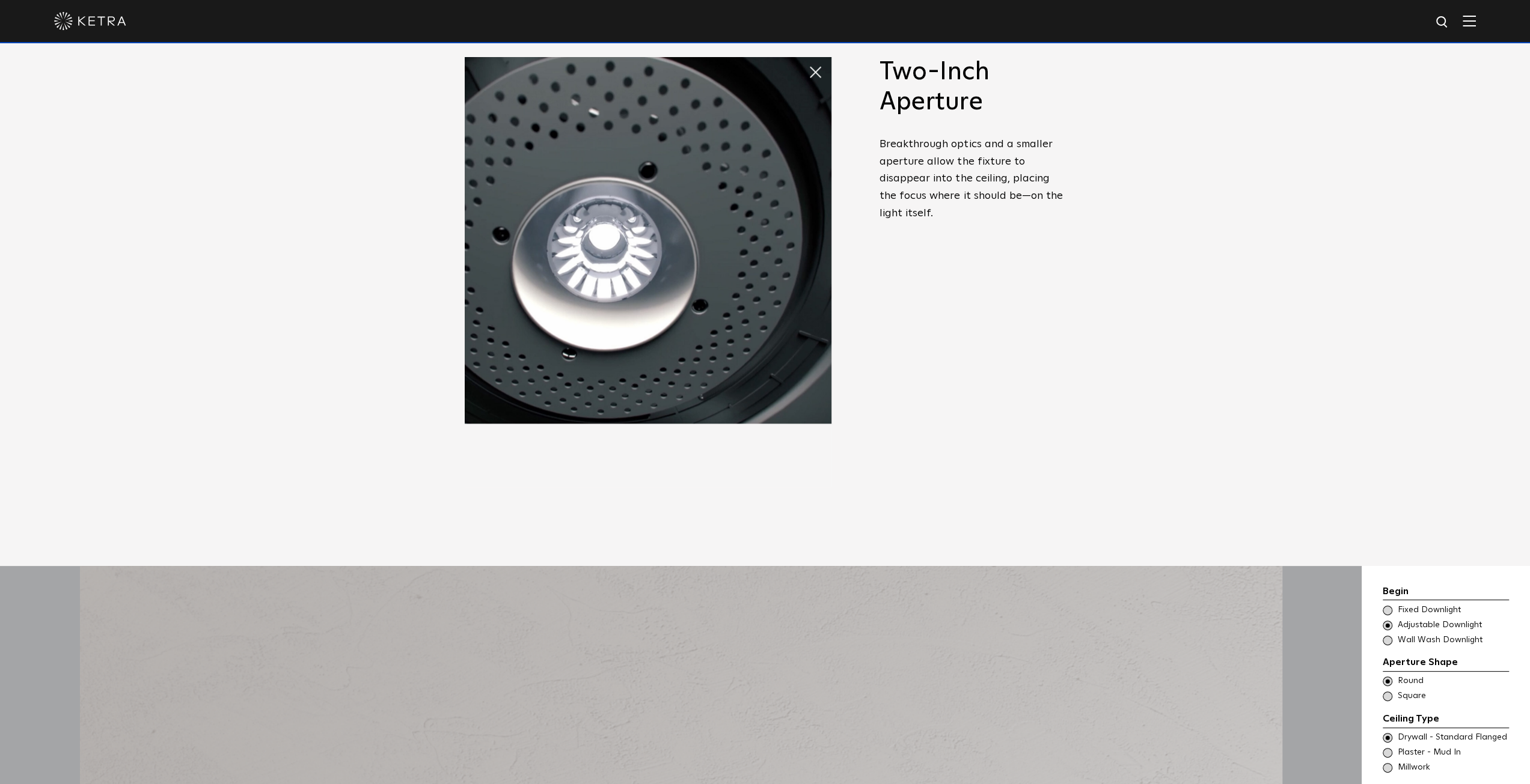
scroll to position [661, 0]
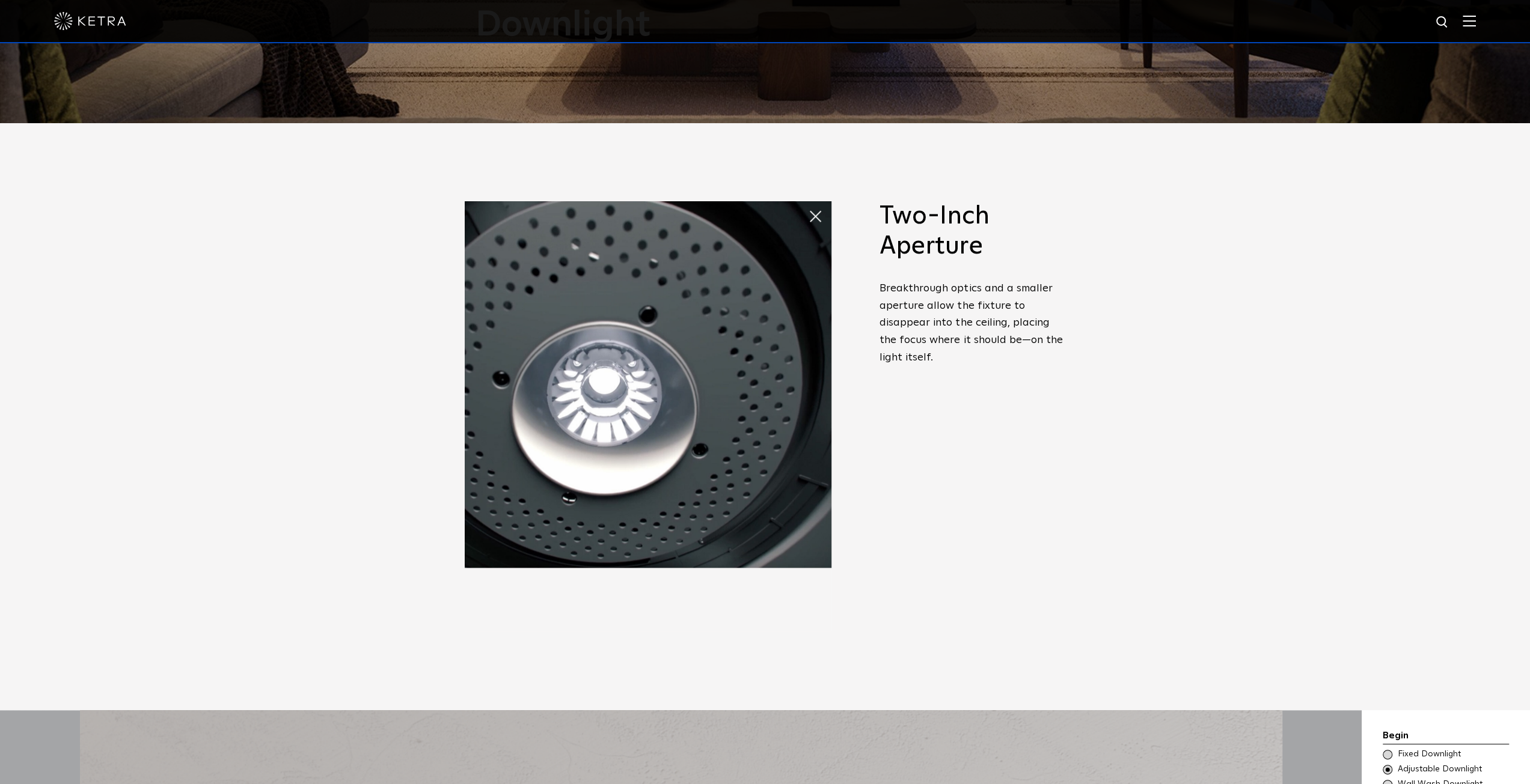
click at [808, 204] on span at bounding box center [808, 204] width 0 height 0
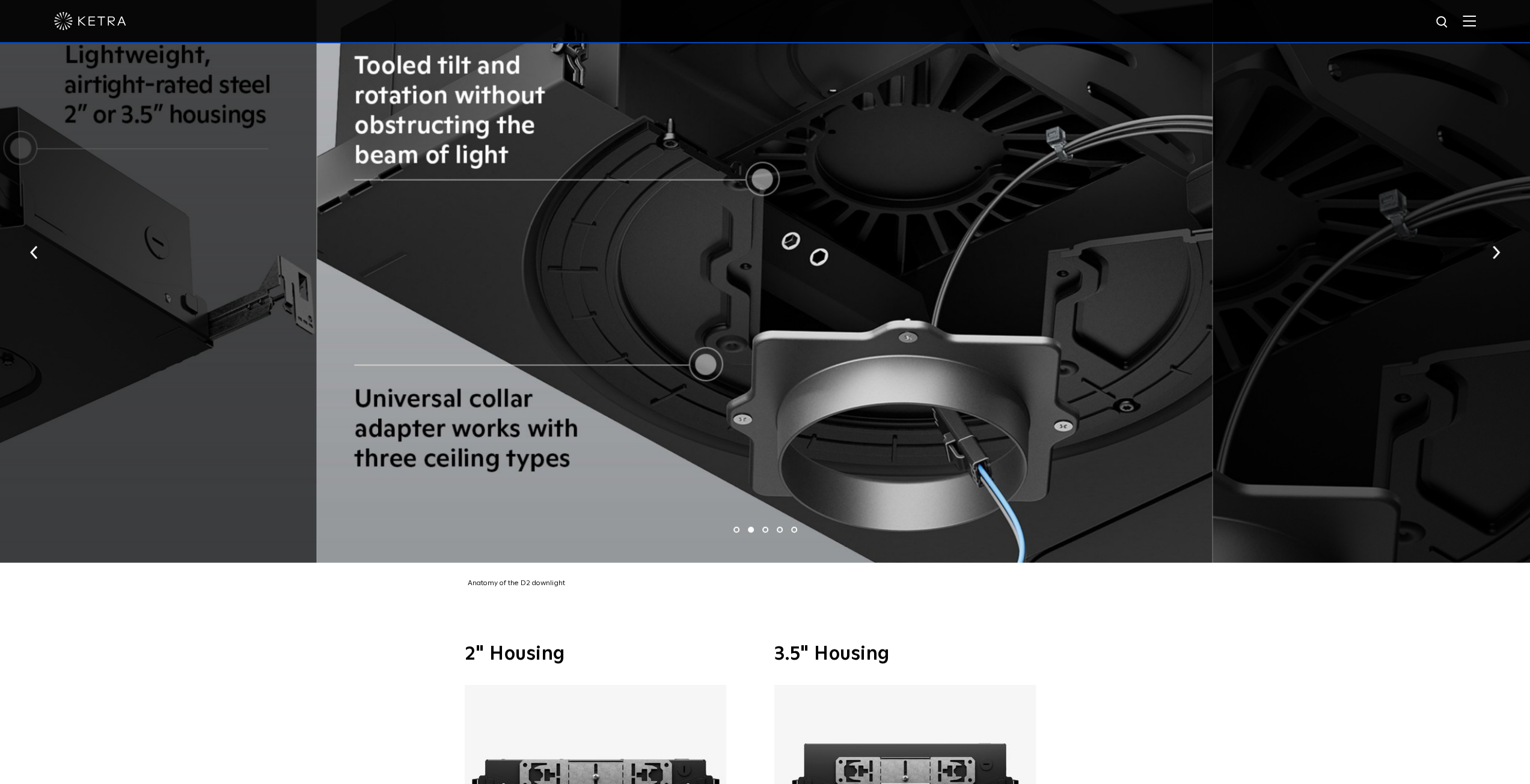
scroll to position [2824, 0]
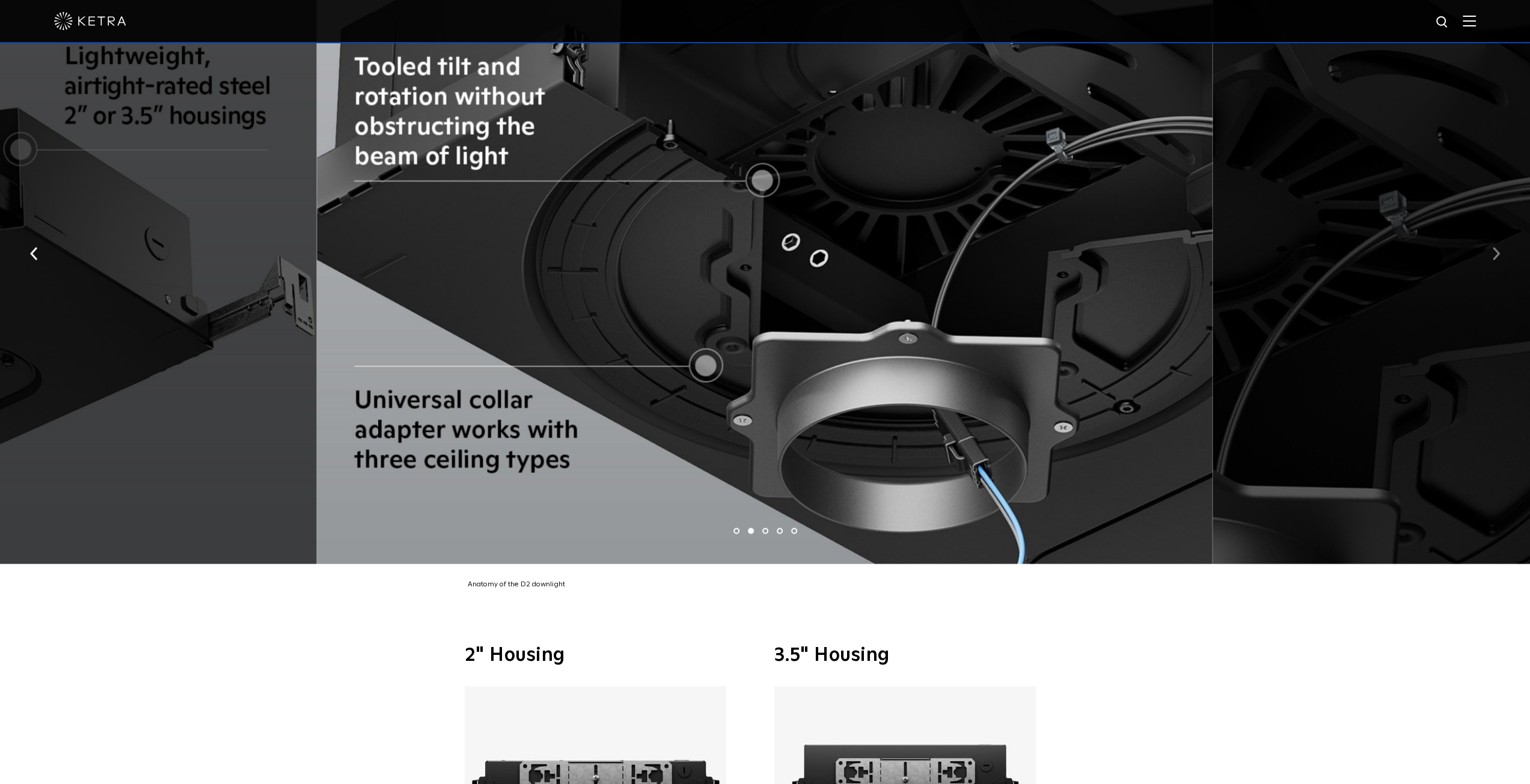
click at [1487, 240] on button "button" at bounding box center [1495, 253] width 26 height 42
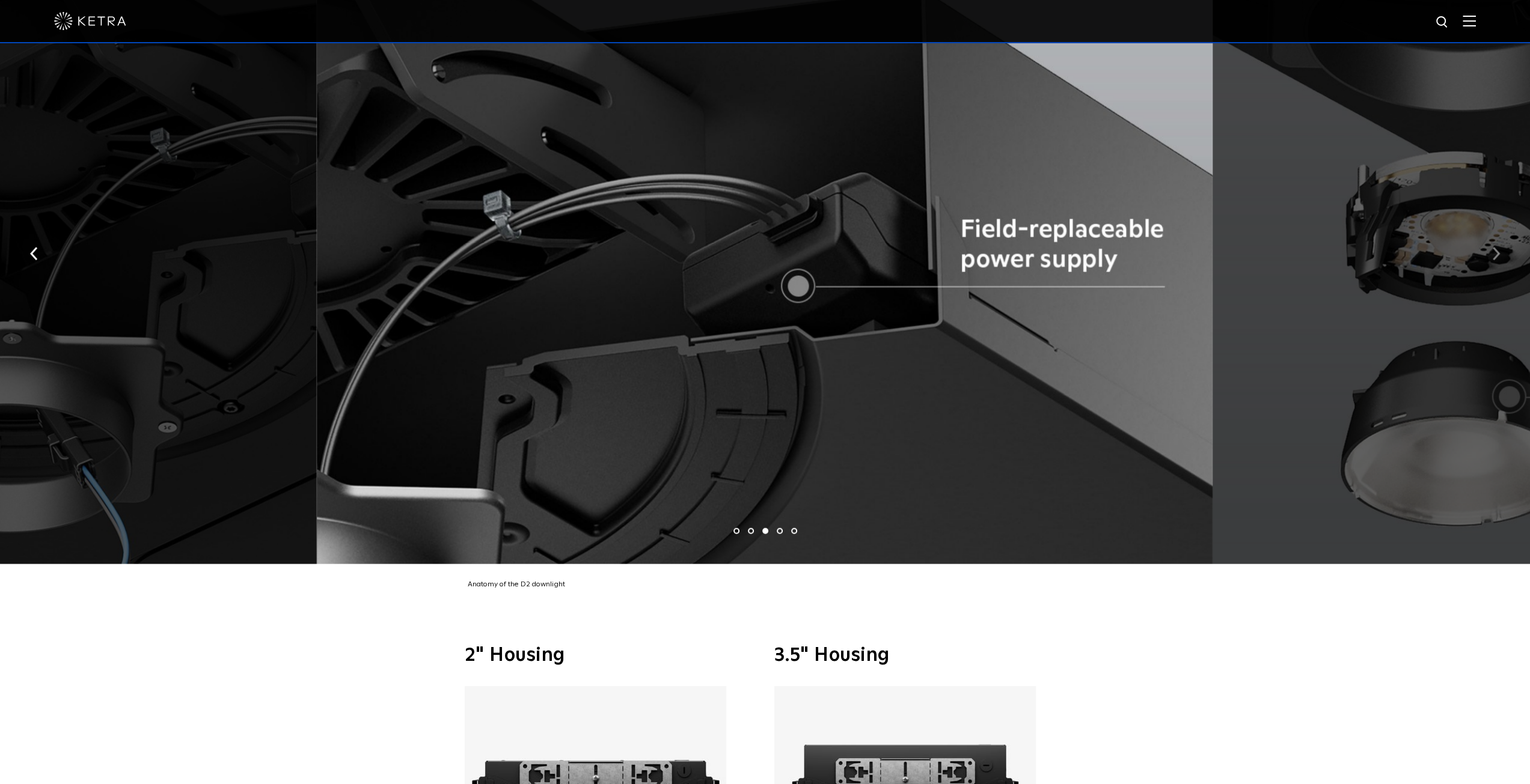
click at [1495, 248] on img "button" at bounding box center [1496, 254] width 8 height 13
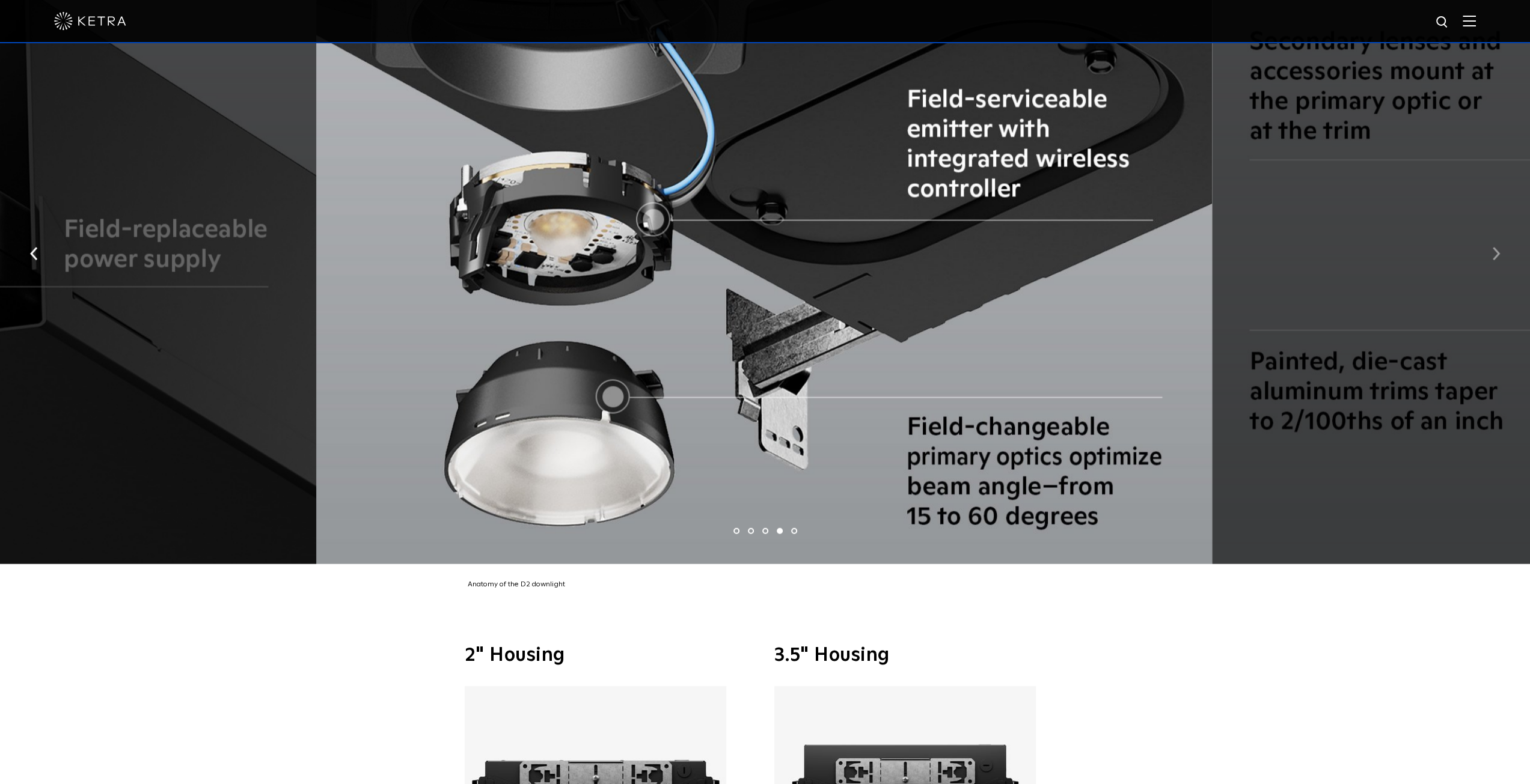
click at [1506, 241] on button "button" at bounding box center [1495, 253] width 26 height 42
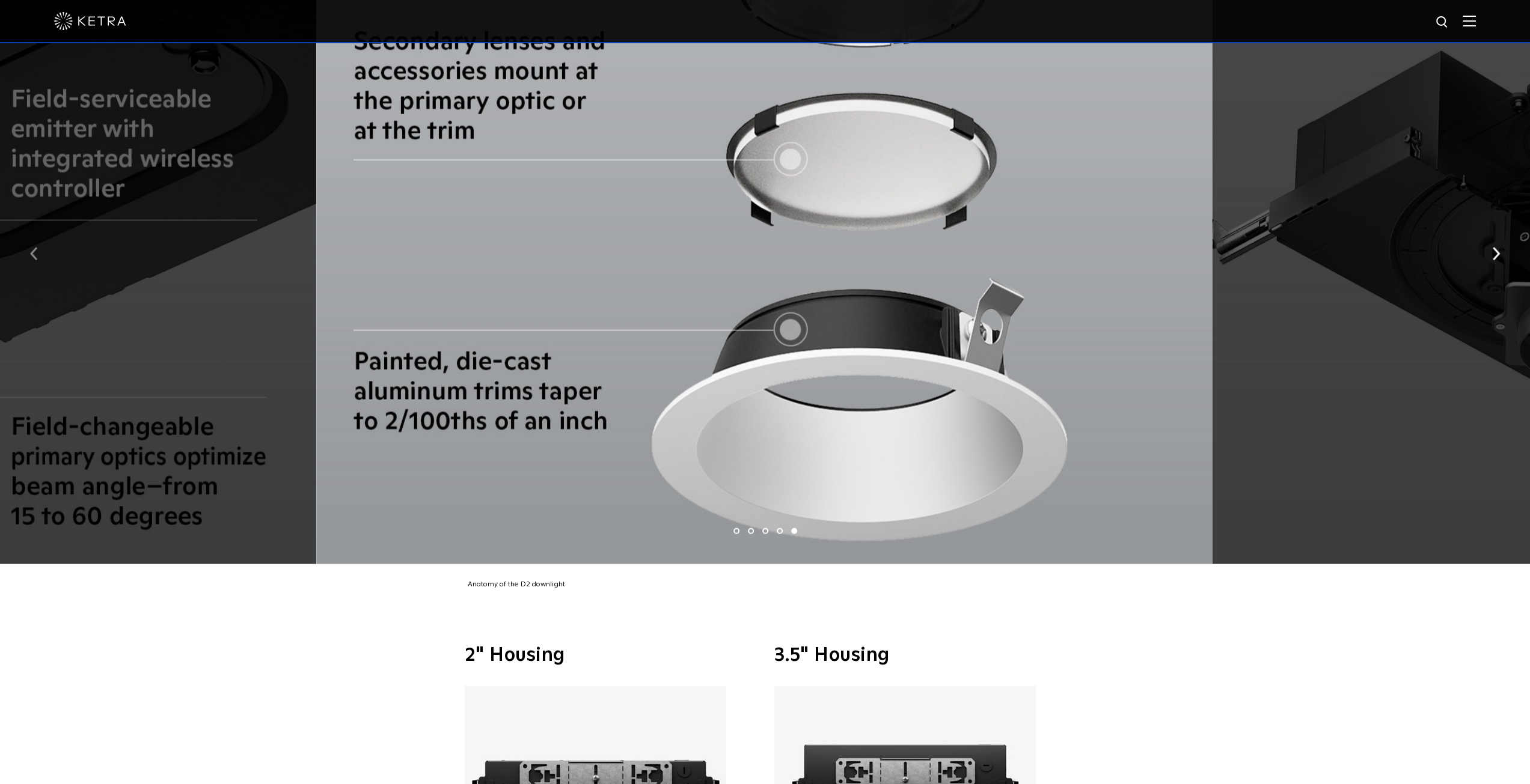
click at [27, 236] on button "button" at bounding box center [34, 253] width 26 height 42
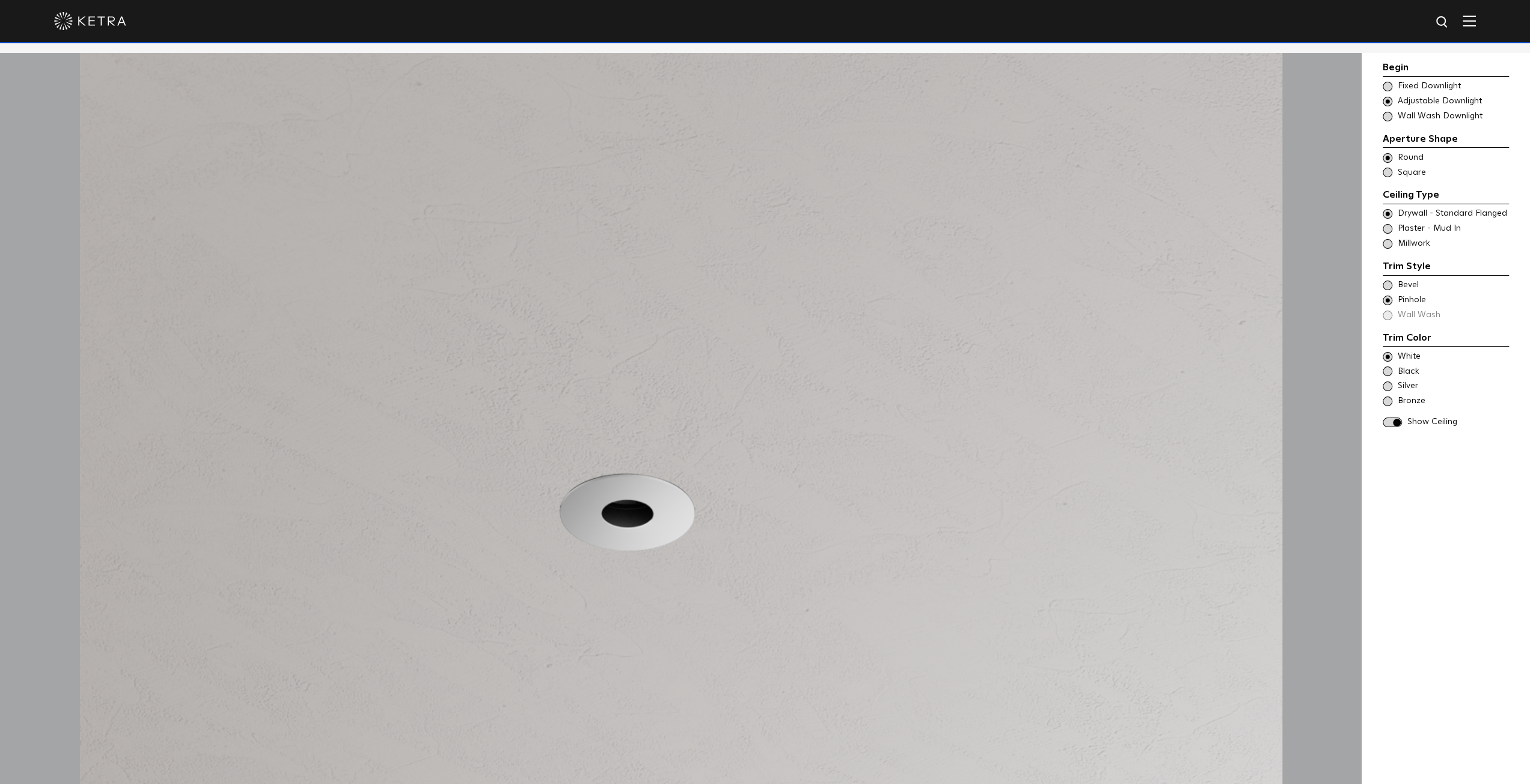
scroll to position [1201, 0]
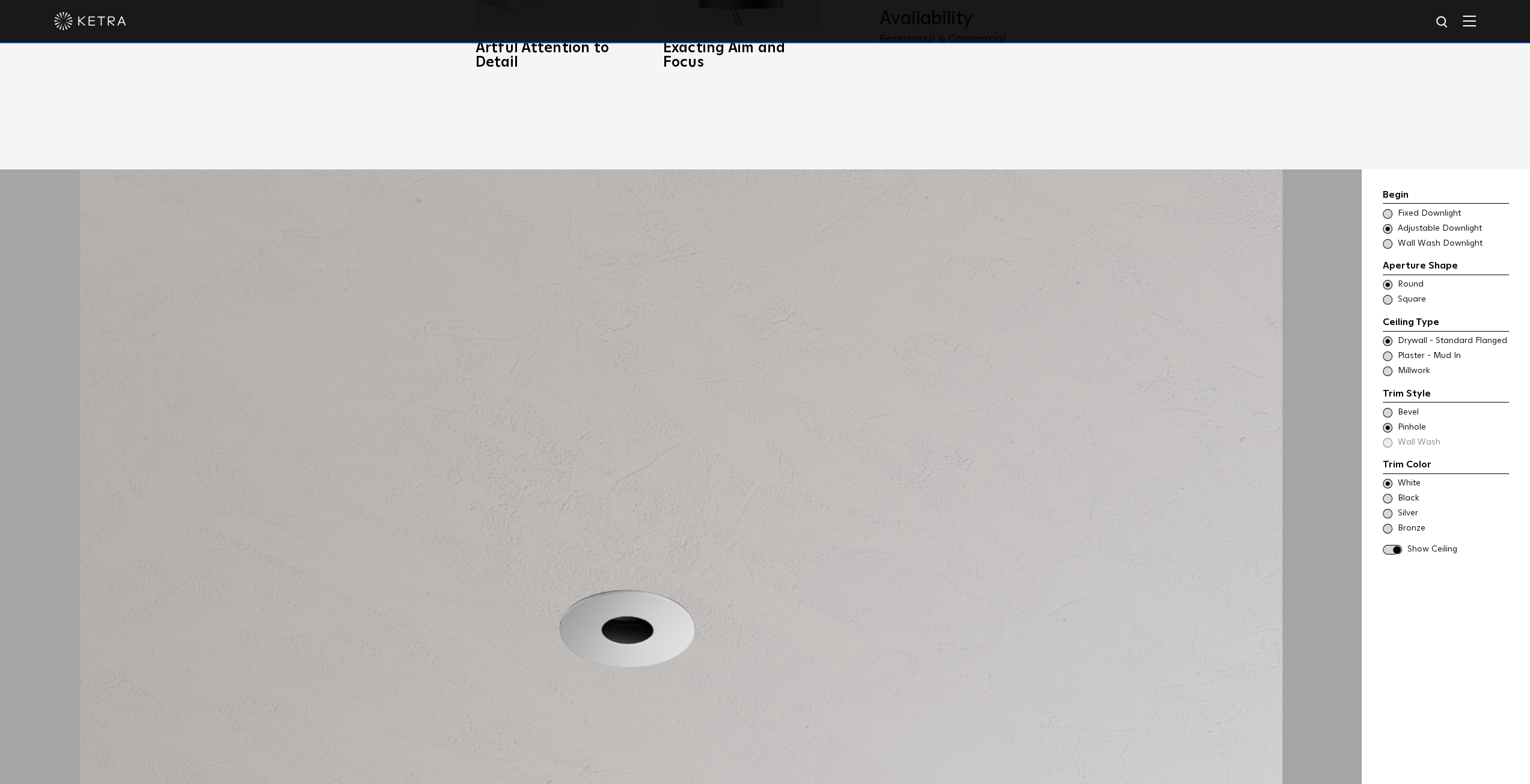
click at [1390, 209] on span at bounding box center [1388, 214] width 10 height 10
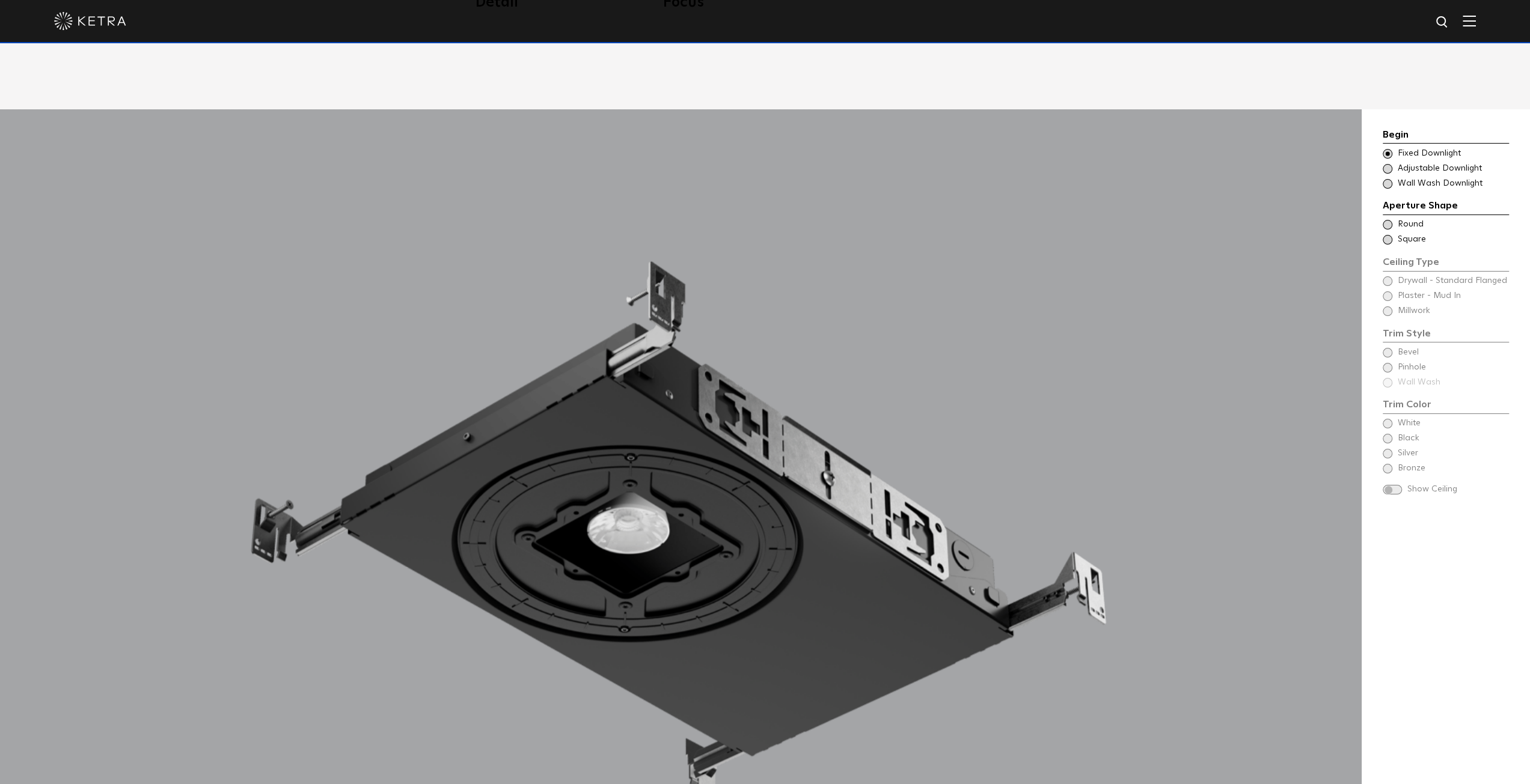
scroll to position [1322, 0]
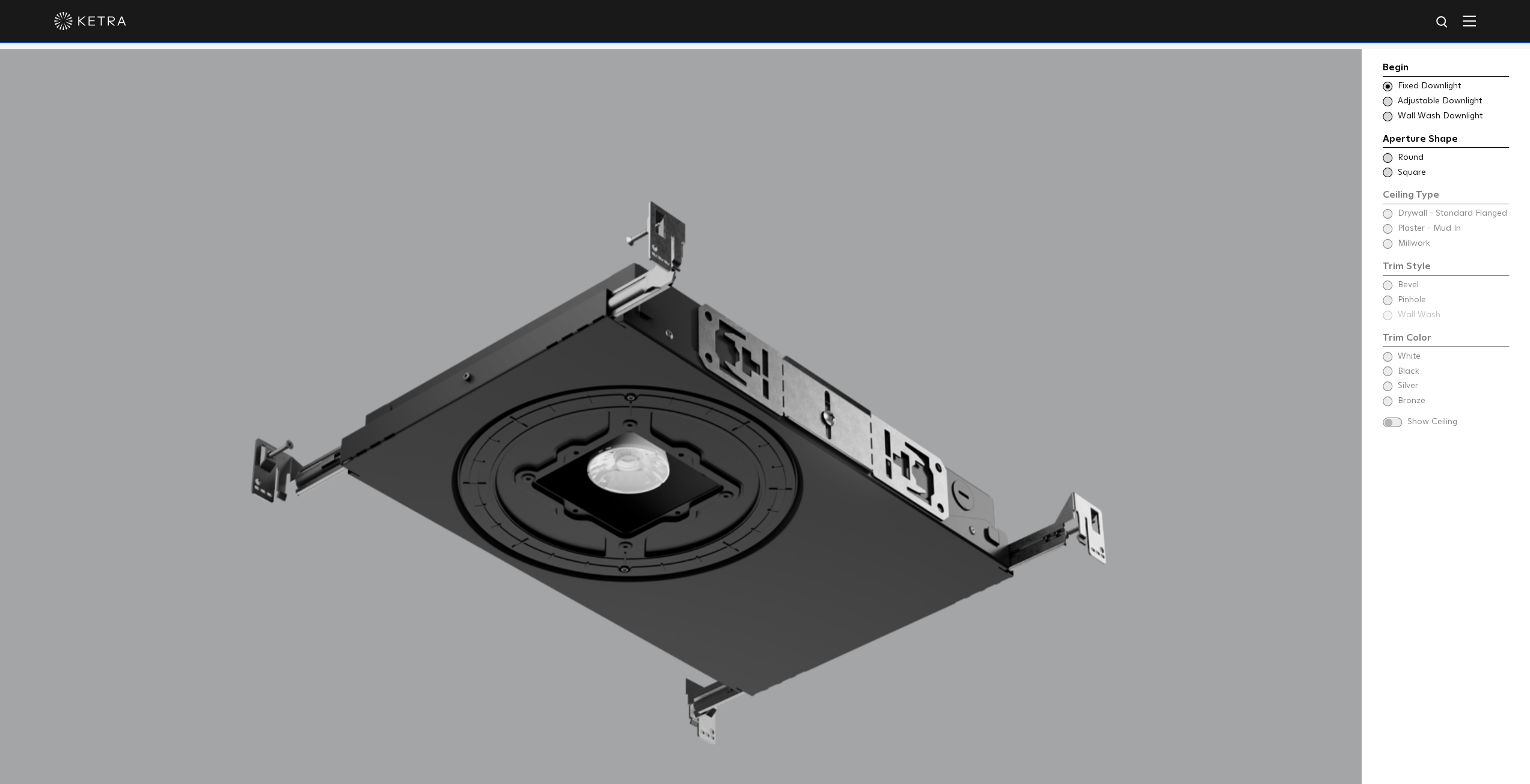
click at [1388, 160] on span at bounding box center [1388, 158] width 10 height 10
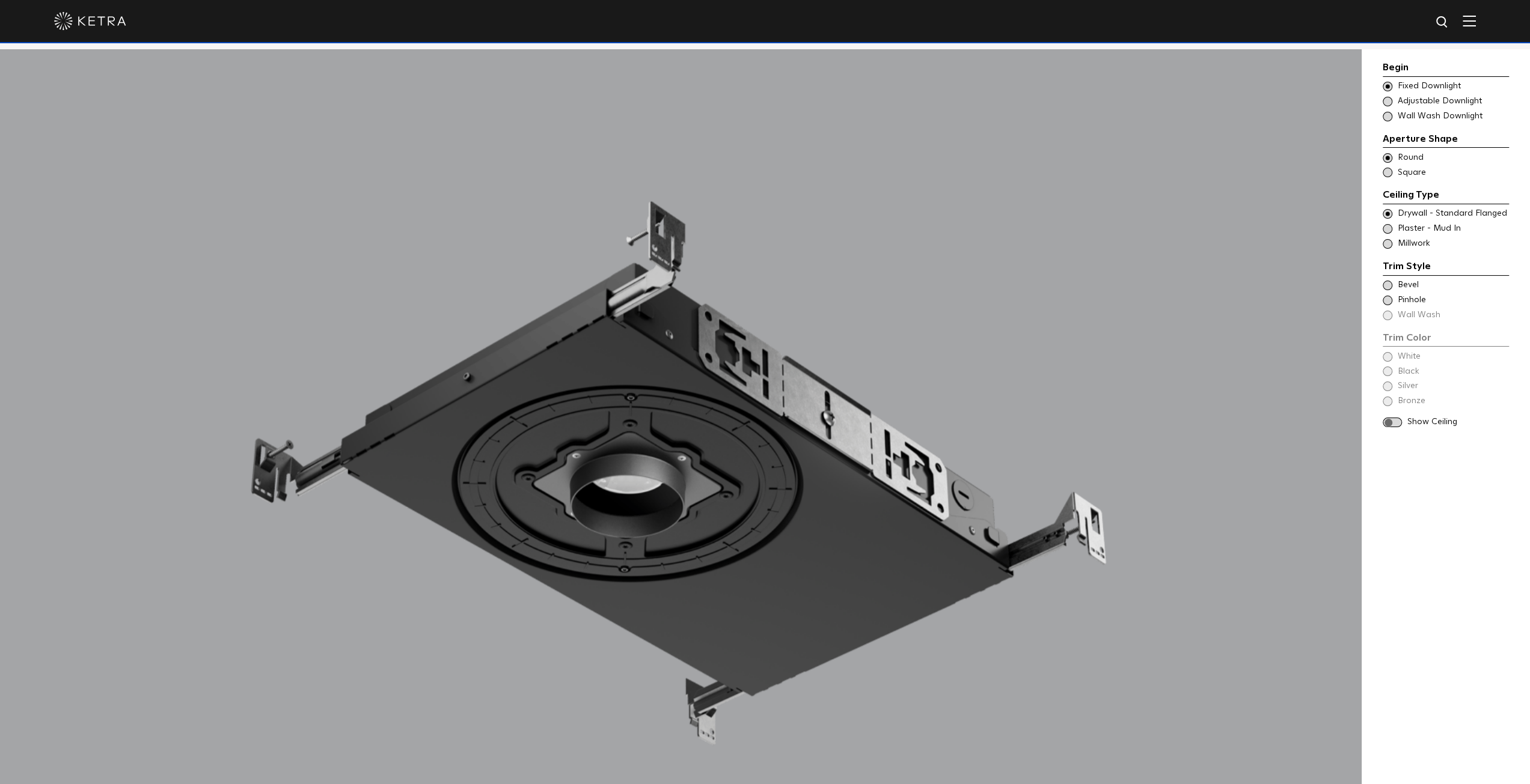
click at [1391, 227] on span at bounding box center [1388, 229] width 10 height 10
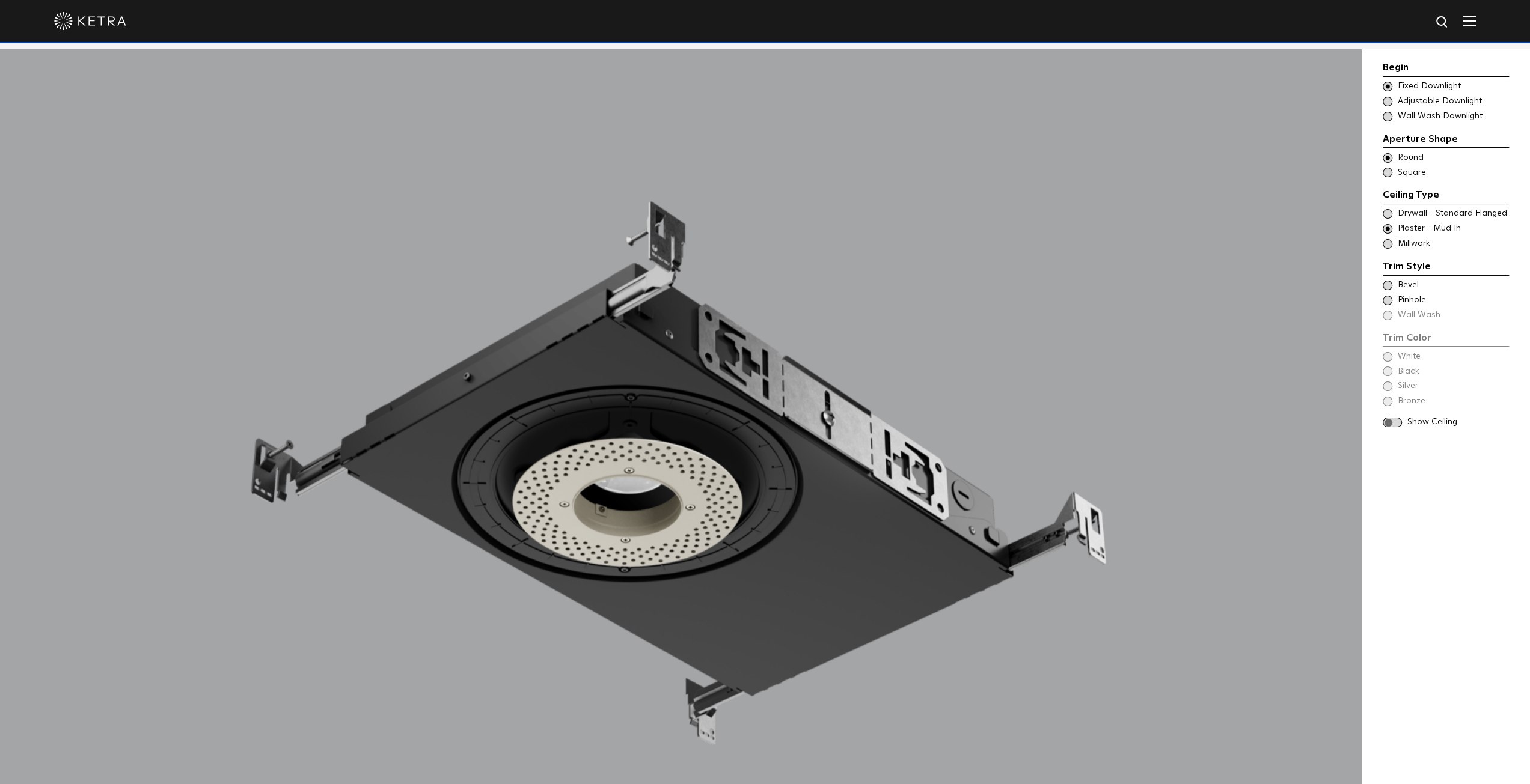
click at [1388, 211] on span at bounding box center [1388, 214] width 10 height 10
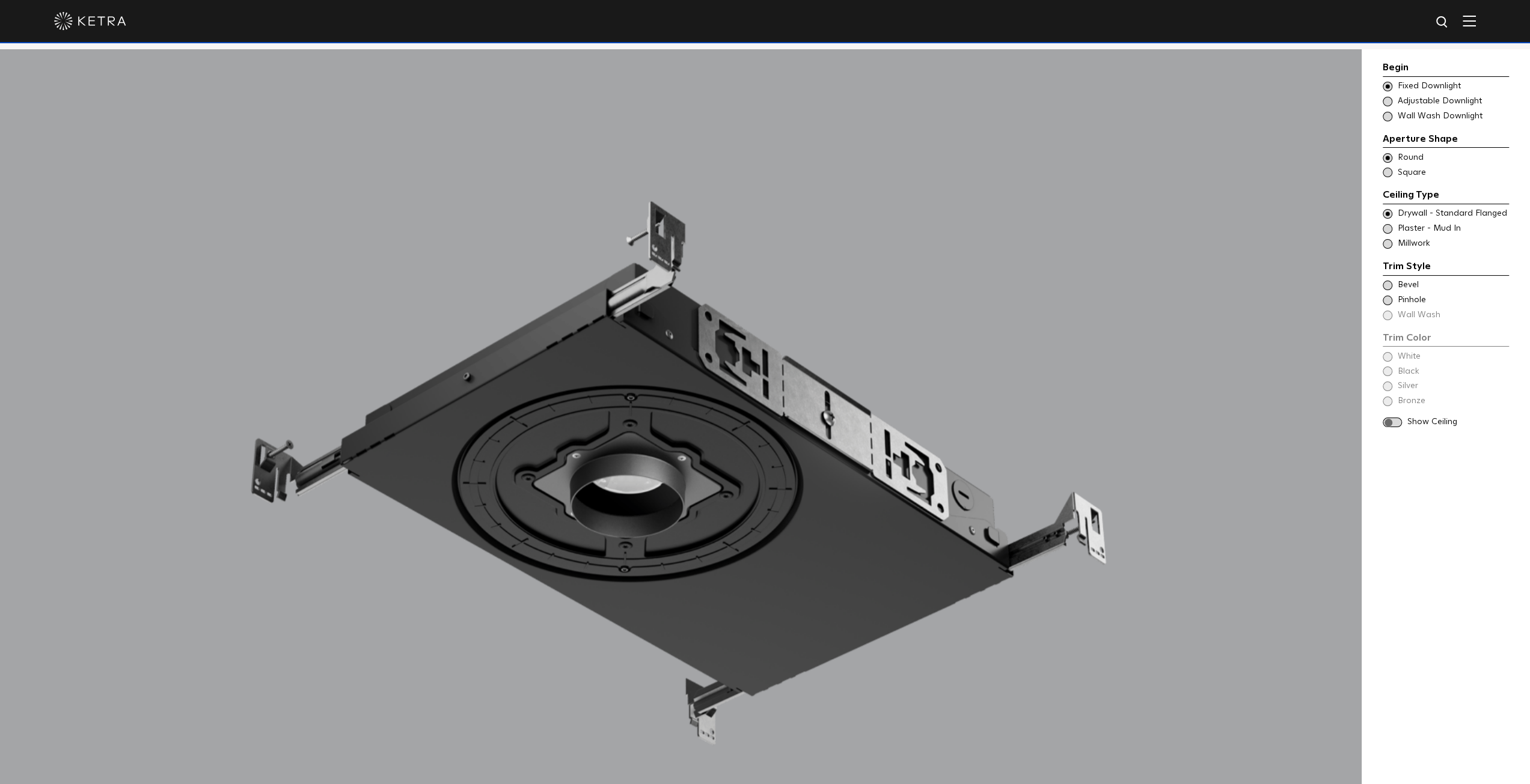
click at [1392, 285] on div "Trim Color - Round - Flanged Bevel" at bounding box center [1446, 285] width 126 height 12
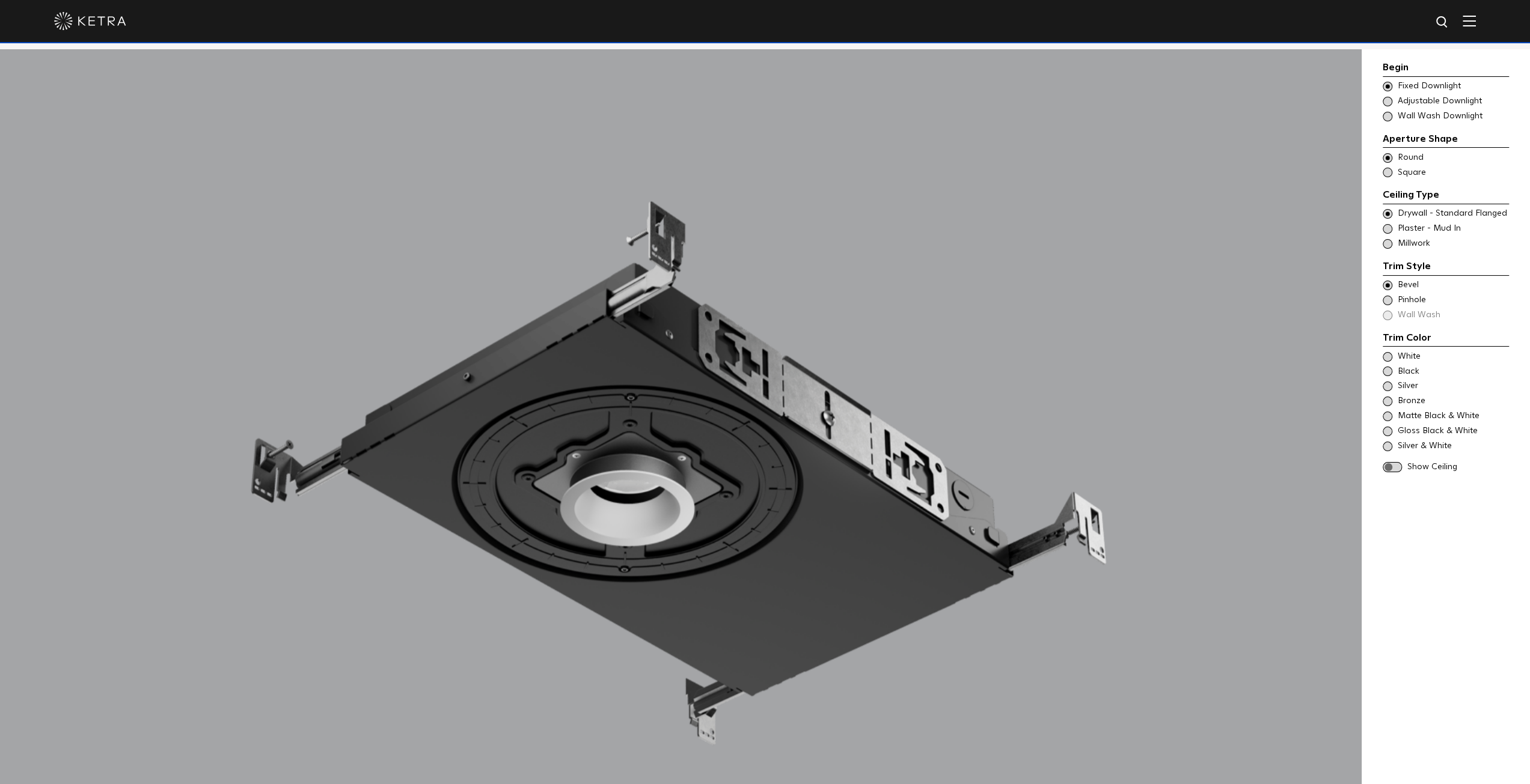
click at [1388, 298] on span at bounding box center [1388, 301] width 10 height 10
click at [1387, 289] on span at bounding box center [1388, 285] width 10 height 10
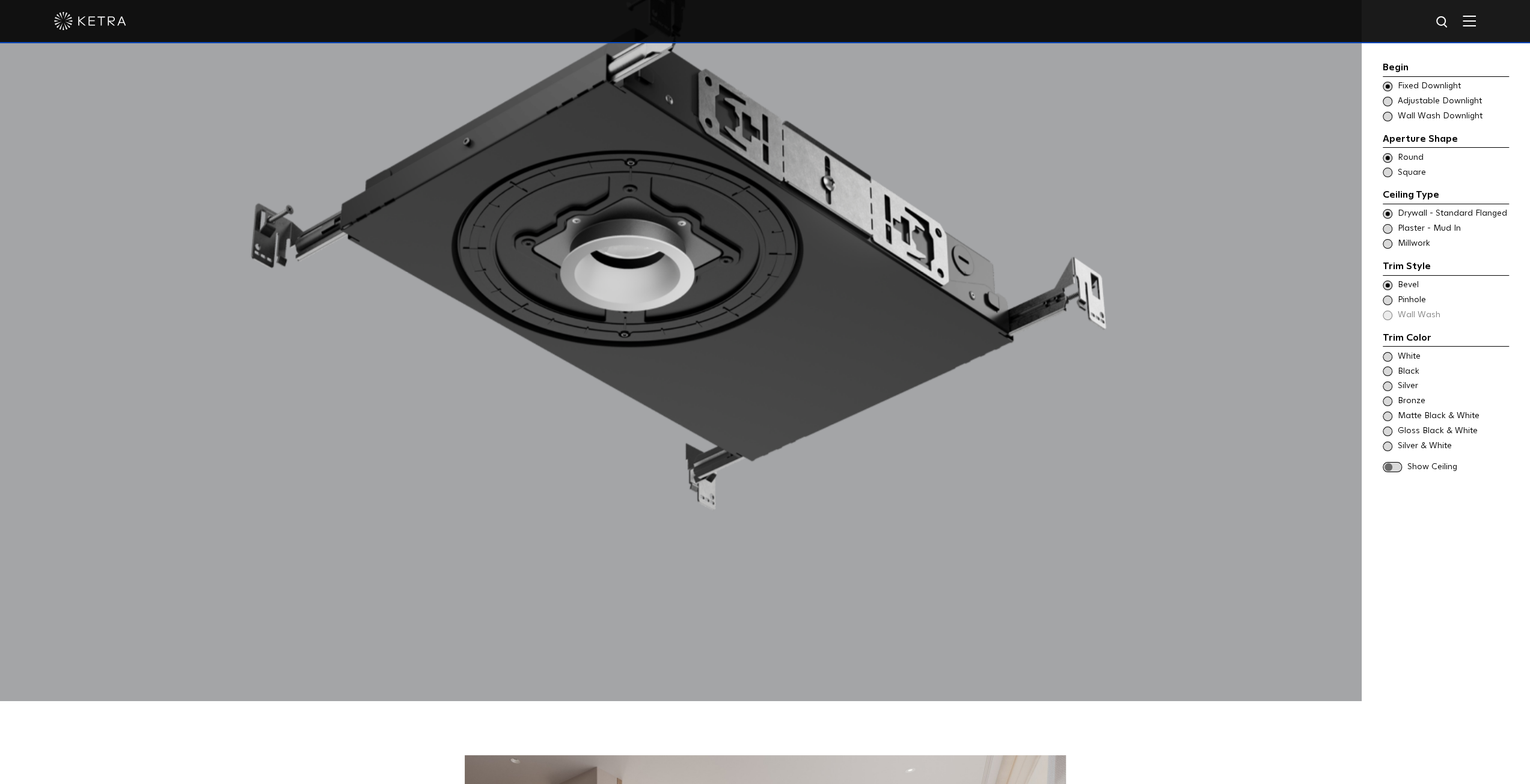
scroll to position [1562, 0]
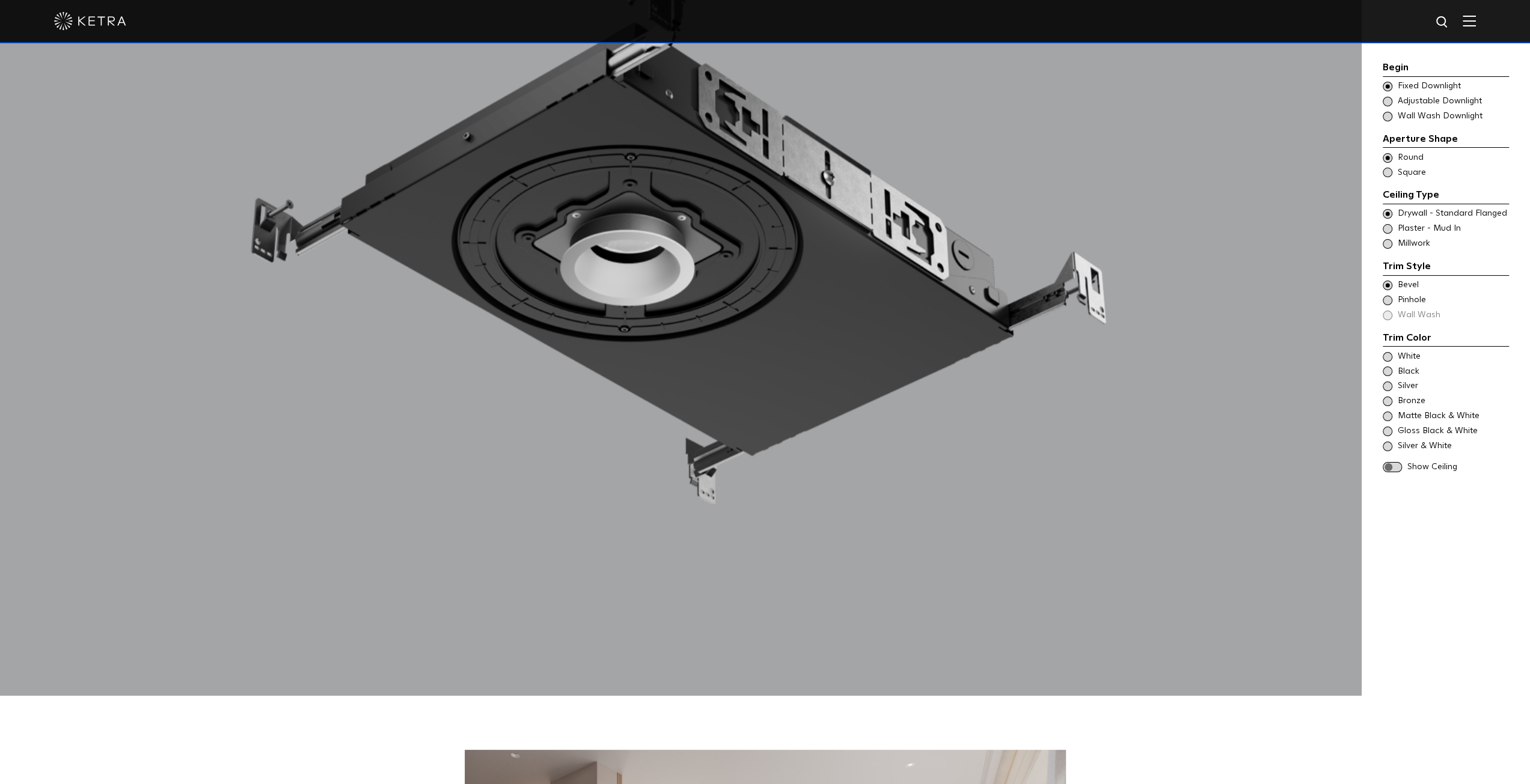
click at [1403, 391] on div "White Black Silver Bronze Matte Black & White" at bounding box center [1446, 401] width 126 height 101
click at [1415, 371] on span "Black" at bounding box center [1452, 371] width 110 height 12
click at [1411, 390] on span "Silver" at bounding box center [1452, 386] width 110 height 12
